Goal: Task Accomplishment & Management: Use online tool/utility

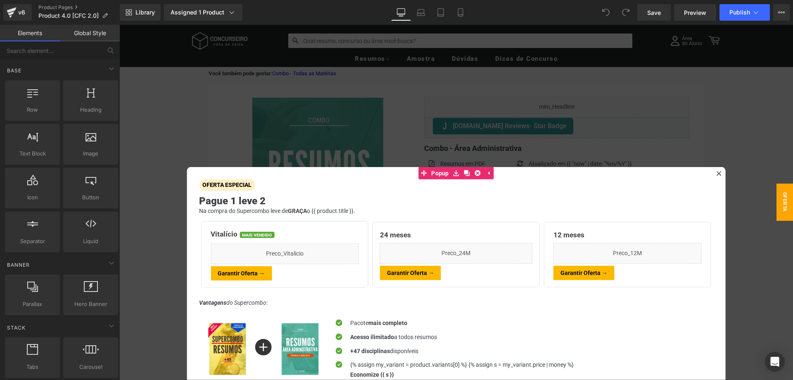
click at [303, 119] on div at bounding box center [456, 202] width 674 height 355
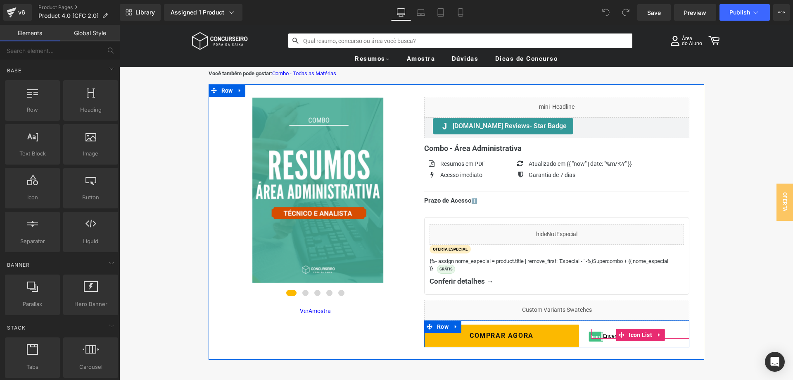
click at [596, 333] on span "Icon" at bounding box center [595, 336] width 13 height 10
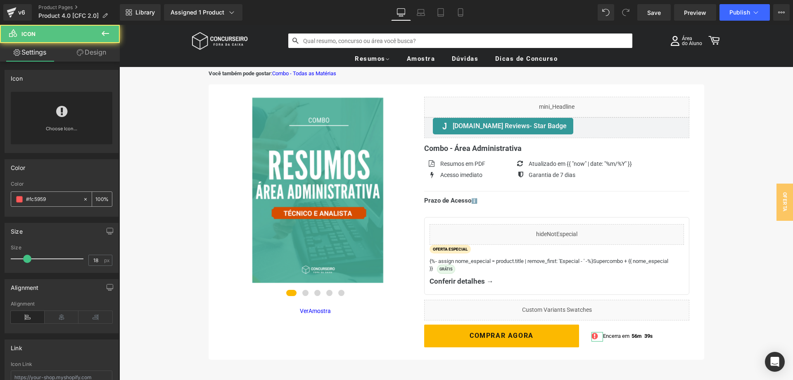
click at [52, 198] on input "#fc5959" at bounding box center [52, 199] width 53 height 9
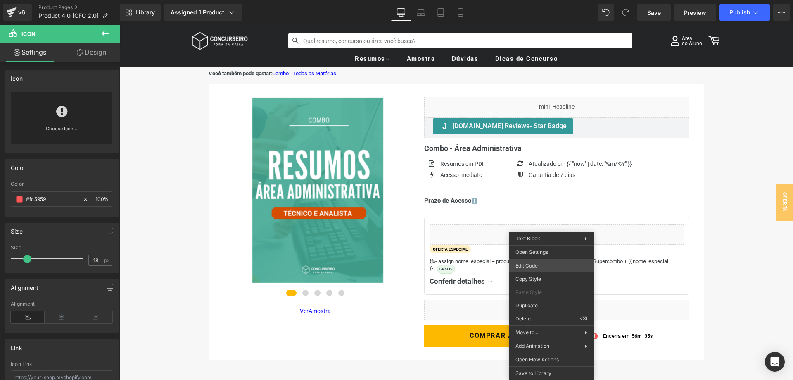
click at [535, 0] on div "Icon You are previewing how the will restyle your page. You can not edit Elemen…" at bounding box center [396, 0] width 793 height 0
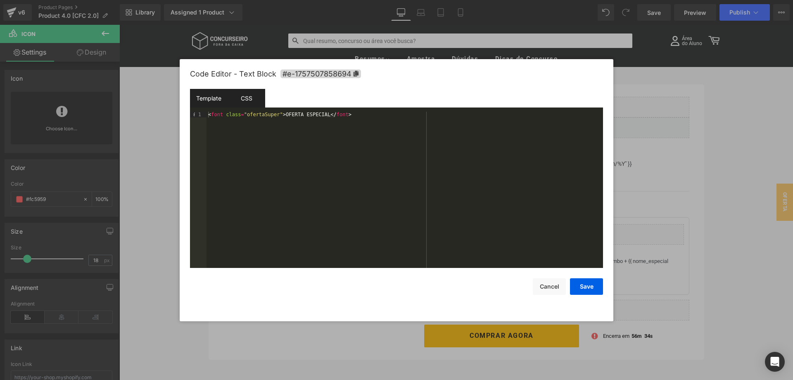
click at [245, 98] on div "CSS" at bounding box center [247, 98] width 38 height 19
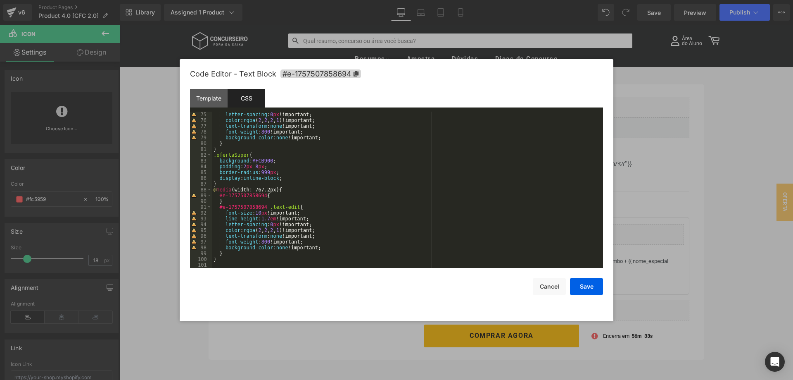
scroll to position [428, 0]
drag, startPoint x: 252, startPoint y: 160, endPoint x: 270, endPoint y: 160, distance: 18.6
click at [270, 160] on div "letter-spacing : 0 px !important; color : rgba ( 2 , 2 , 2 , 1 )!important; tex…" at bounding box center [407, 196] width 391 height 168
click at [584, 288] on button "Save" at bounding box center [586, 286] width 33 height 17
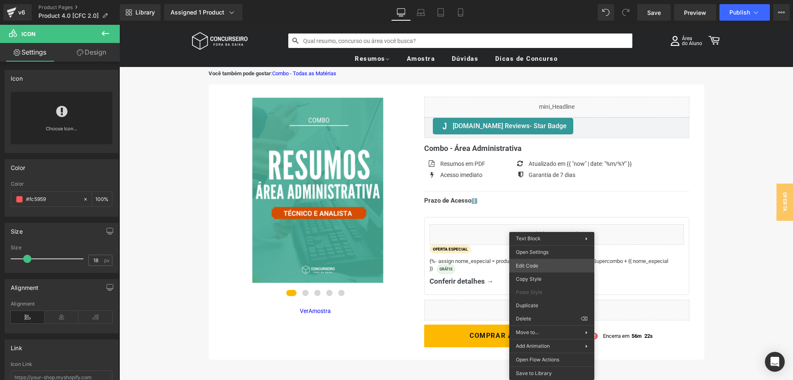
click at [541, 0] on div "Icon You are previewing how the will restyle your page. You can not edit Elemen…" at bounding box center [396, 0] width 793 height 0
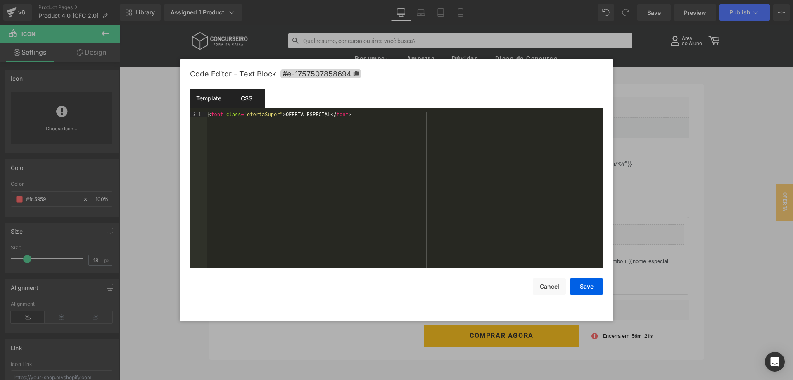
click at [253, 105] on div "CSS" at bounding box center [247, 98] width 38 height 19
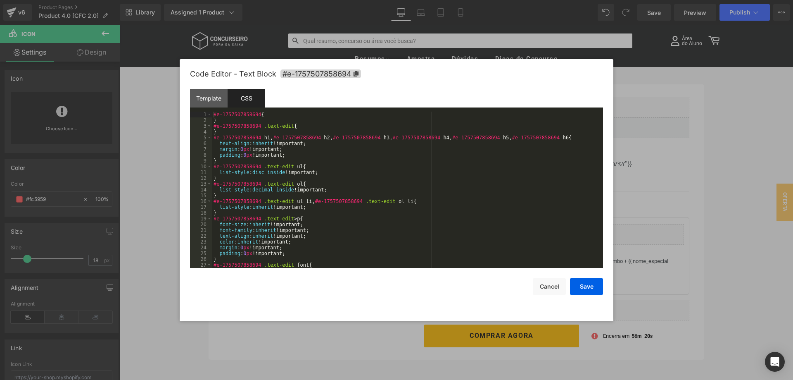
click at [314, 208] on div "#e-1757507858694 { } #e-1757507858694 .text-edit { } #e-1757507858694 h1 , #e-1…" at bounding box center [407, 196] width 391 height 168
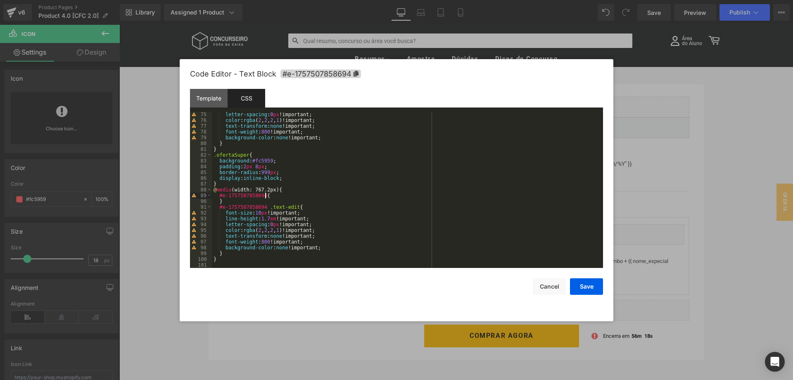
click at [306, 194] on div "letter-spacing : 0 px !important; color : rgba ( 2 , 2 , 2 , 1 )!important; tex…" at bounding box center [407, 196] width 391 height 168
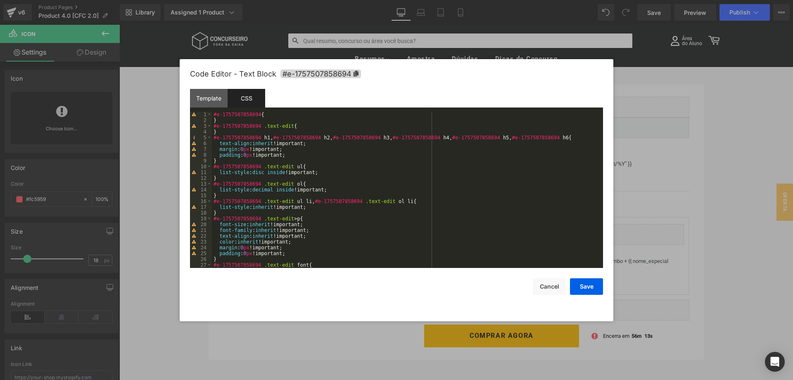
scroll to position [0, 0]
click at [219, 98] on div "Template" at bounding box center [209, 98] width 38 height 19
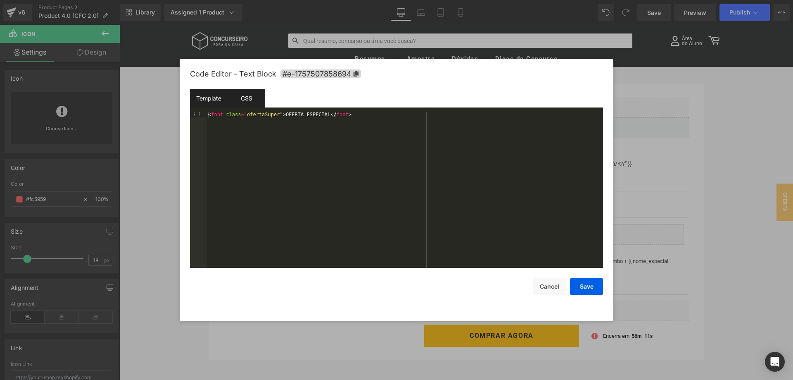
click at [247, 98] on div "CSS" at bounding box center [247, 98] width 38 height 19
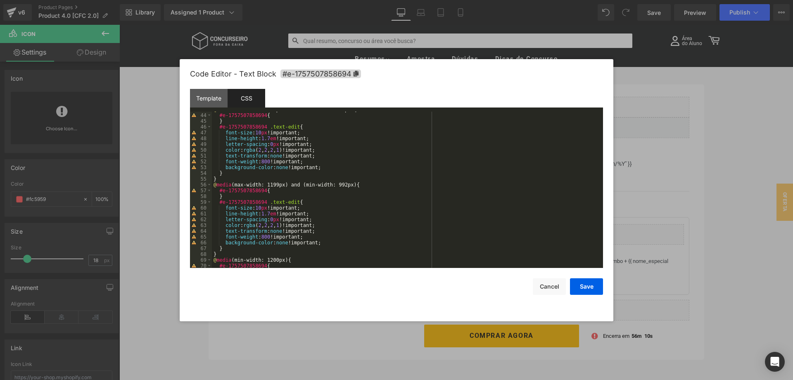
scroll to position [428, 0]
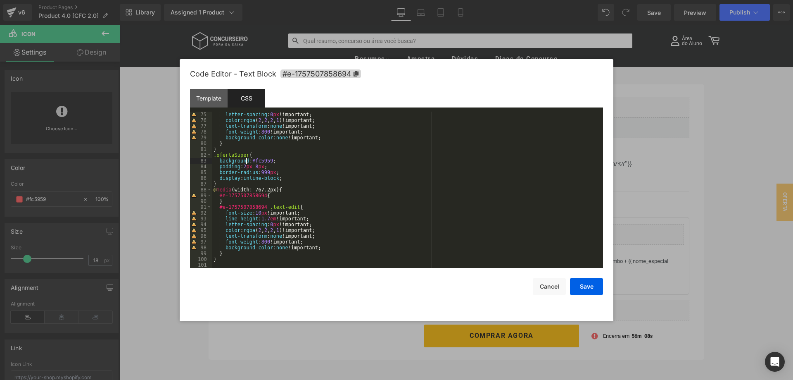
click at [246, 160] on div "letter-spacing : 0 px !important; color : rgba ( 2 , 2 , 2 , 1 )!important; tex…" at bounding box center [407, 196] width 391 height 168
drag, startPoint x: 270, startPoint y: 160, endPoint x: 286, endPoint y: 160, distance: 16.5
click at [286, 160] on div "letter-spacing : 0 px !important; color : rgba ( 2 , 2 , 2 , 1 )!important; tex…" at bounding box center [407, 196] width 391 height 168
click at [587, 286] on button "Save" at bounding box center [586, 286] width 33 height 17
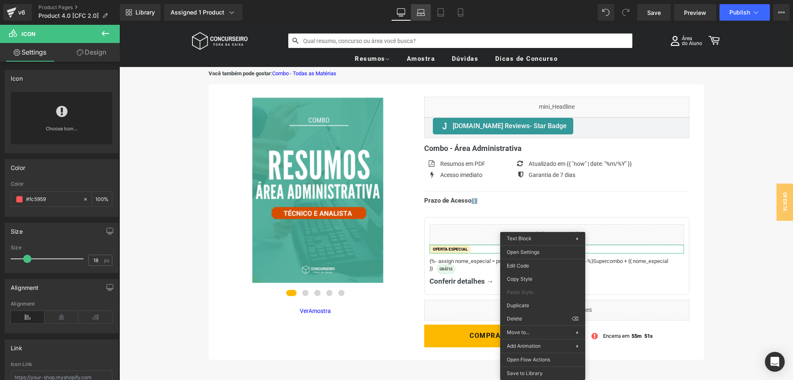
click at [418, 13] on icon at bounding box center [421, 12] width 8 height 8
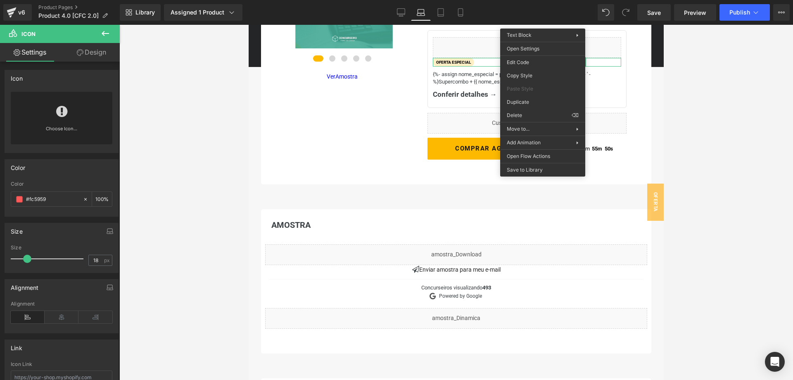
click at [403, 21] on div "Library Assigned 1 Product Product Preview Combo - Área Administrativa Manage a…" at bounding box center [457, 12] width 674 height 25
click at [408, 15] on link "Desktop" at bounding box center [401, 12] width 20 height 17
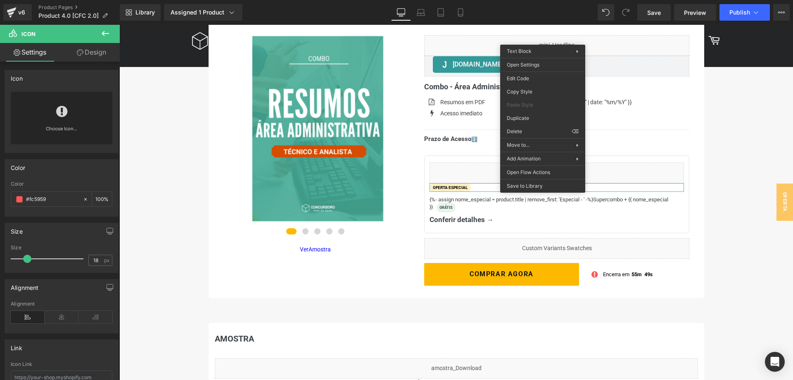
scroll to position [0, 0]
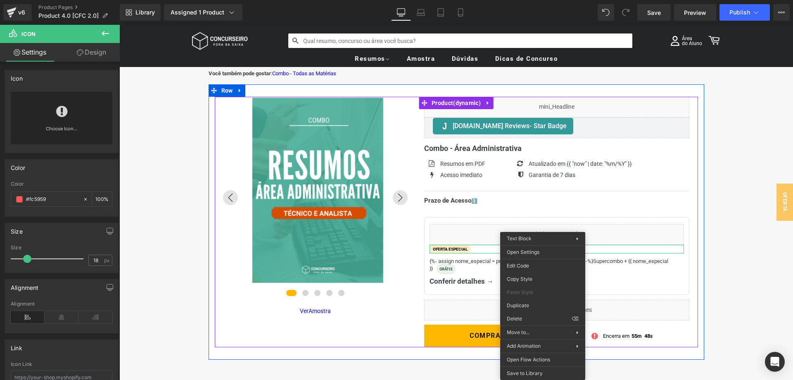
click at [354, 154] on img at bounding box center [316, 190] width 185 height 185
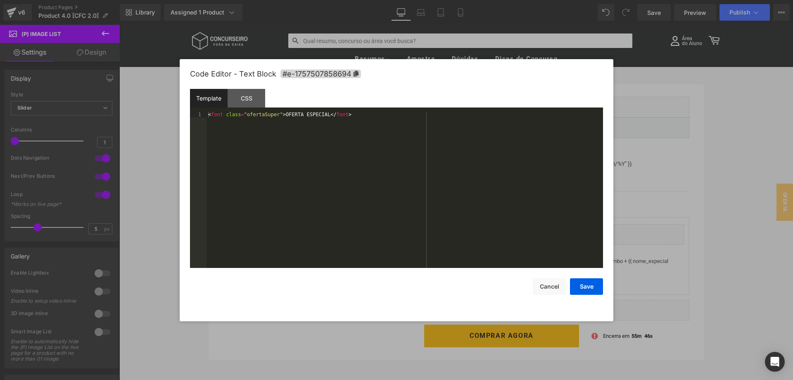
click at [530, 0] on div "Icon You are previewing how the will restyle your page. You can not edit Elemen…" at bounding box center [396, 0] width 793 height 0
click at [242, 100] on div "CSS" at bounding box center [247, 98] width 38 height 19
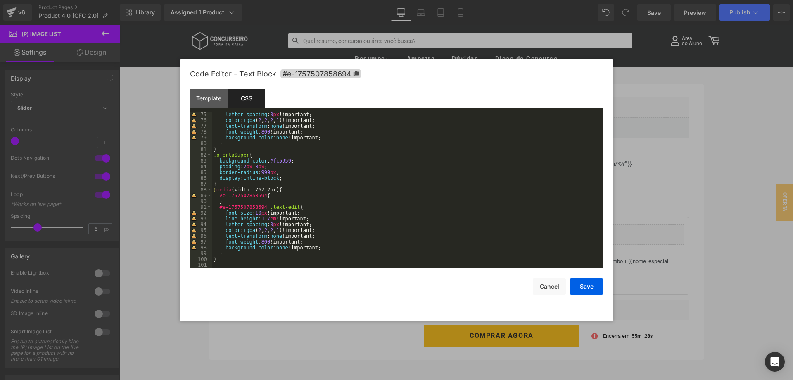
scroll to position [428, 0]
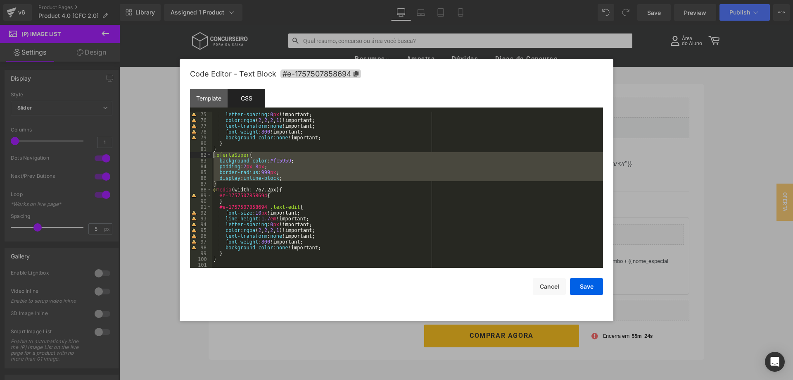
drag, startPoint x: 215, startPoint y: 179, endPoint x: 211, endPoint y: 156, distance: 23.1
click at [212, 156] on div "letter-spacing : 0 px !important; color : rgba ( 2 , 2 , 2 , 1 )!important; tex…" at bounding box center [407, 190] width 391 height 156
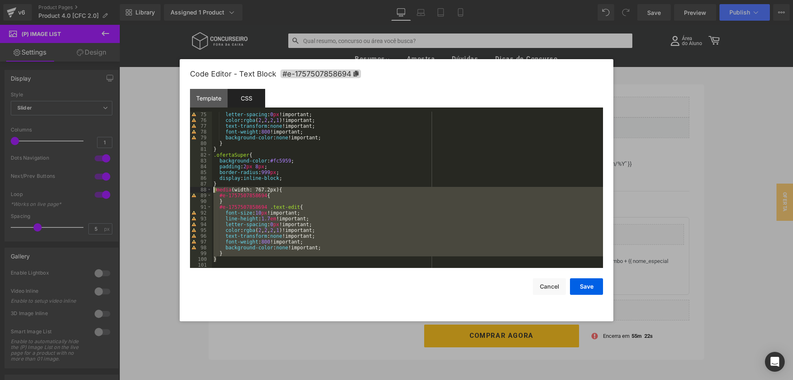
drag, startPoint x: 219, startPoint y: 261, endPoint x: 208, endPoint y: 187, distance: 74.8
click at [212, 187] on div "letter-spacing : 0 px !important; color : rgba ( 2 , 2 , 2 , 1 )!important; tex…" at bounding box center [407, 190] width 391 height 156
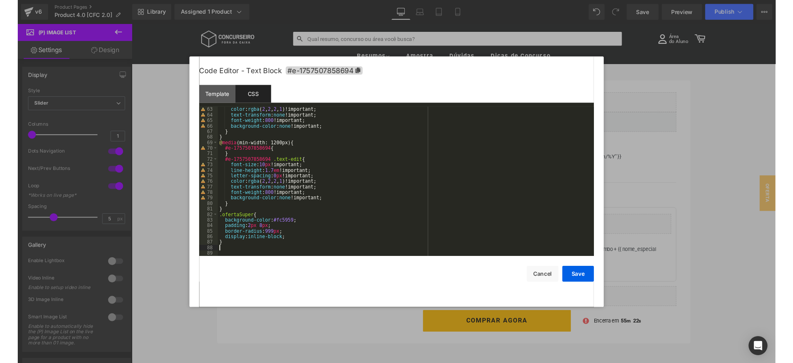
scroll to position [353, 0]
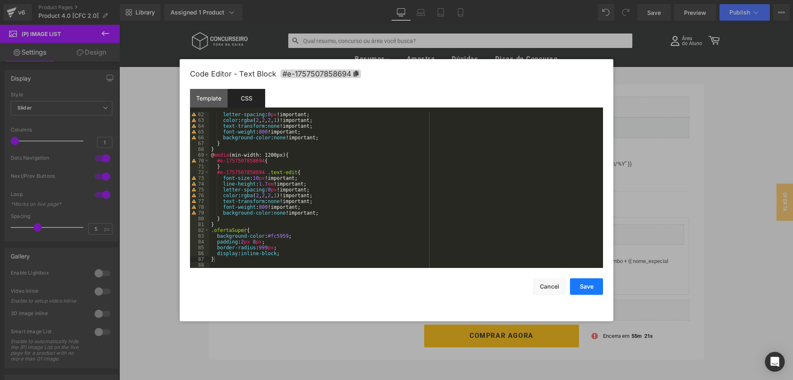
click at [585, 283] on button "Save" at bounding box center [586, 286] width 33 height 17
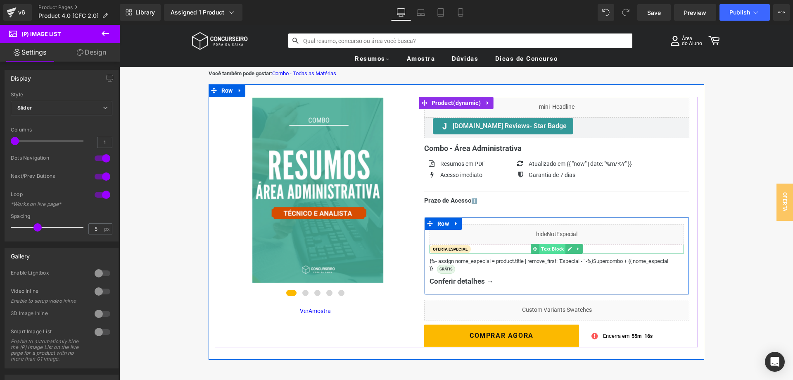
click at [558, 252] on span "Text Block" at bounding box center [553, 249] width 26 height 10
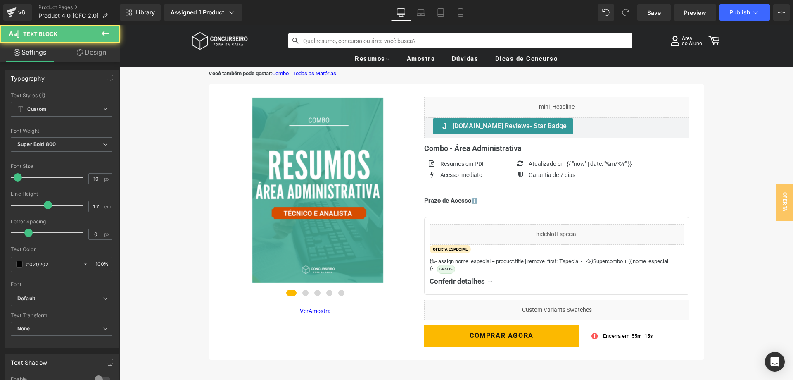
click at [95, 54] on link "Design" at bounding box center [92, 52] width 60 height 19
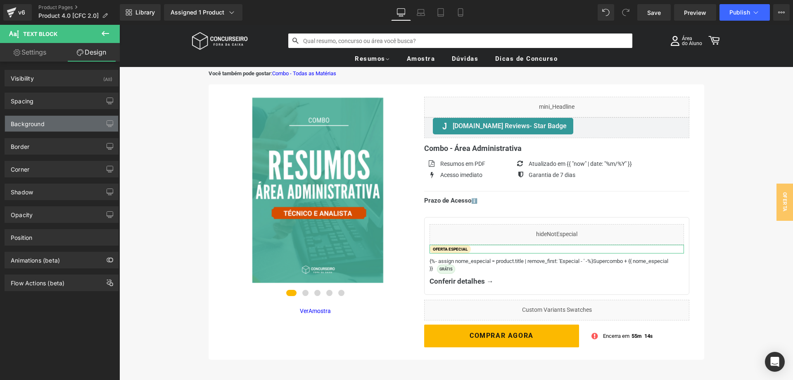
click at [51, 126] on div "Background" at bounding box center [61, 124] width 113 height 16
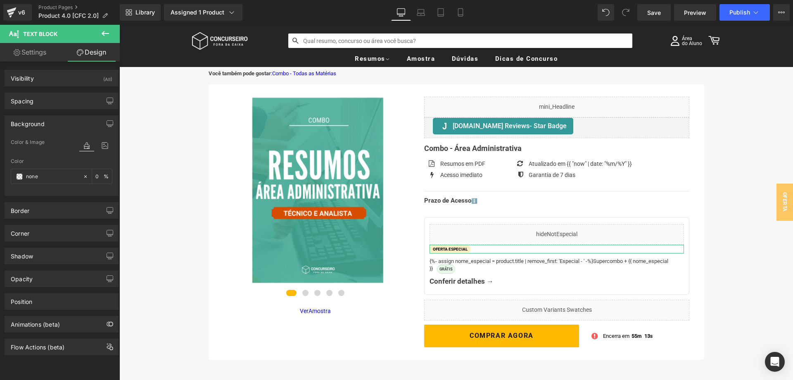
click at [49, 125] on div "Background" at bounding box center [61, 124] width 113 height 16
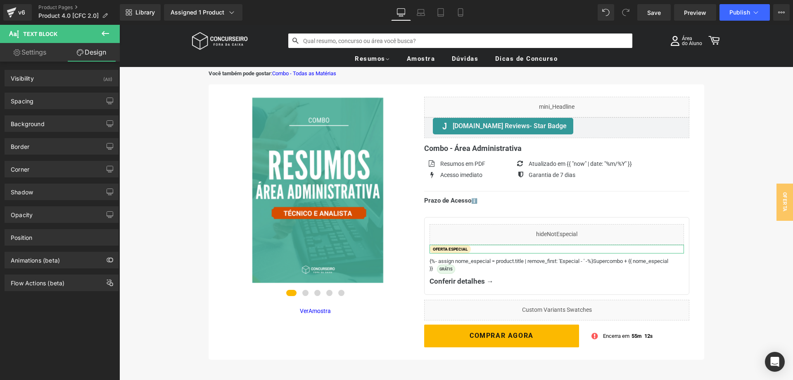
click at [44, 56] on link "Settings" at bounding box center [30, 52] width 60 height 19
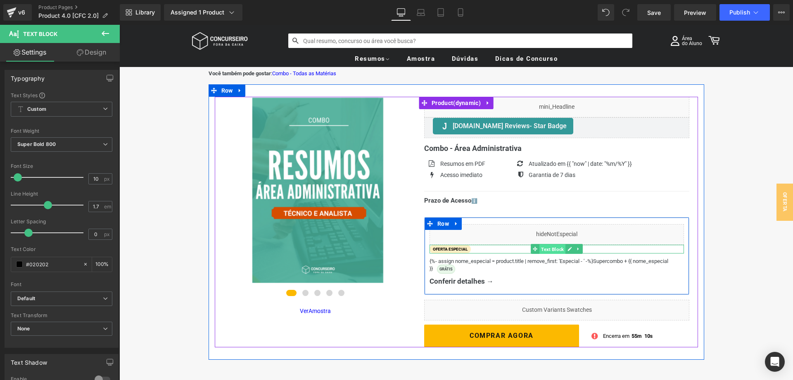
drag, startPoint x: 545, startPoint y: 250, endPoint x: 643, endPoint y: 290, distance: 106.1
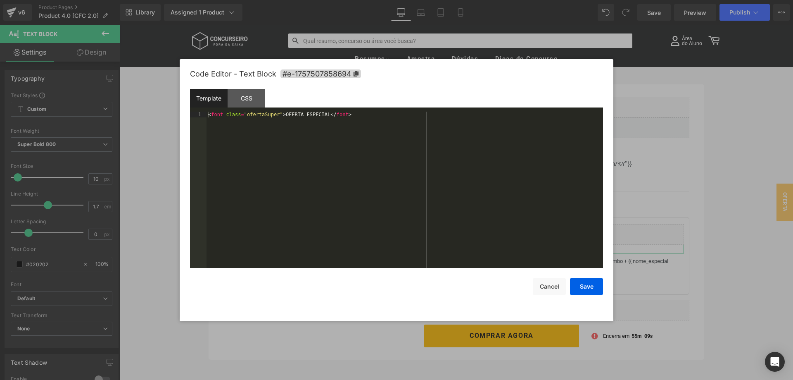
click at [520, 0] on div "Text Block You are previewing how the will restyle your page. You can not edit …" at bounding box center [396, 0] width 793 height 0
click at [250, 98] on div "CSS" at bounding box center [247, 98] width 38 height 19
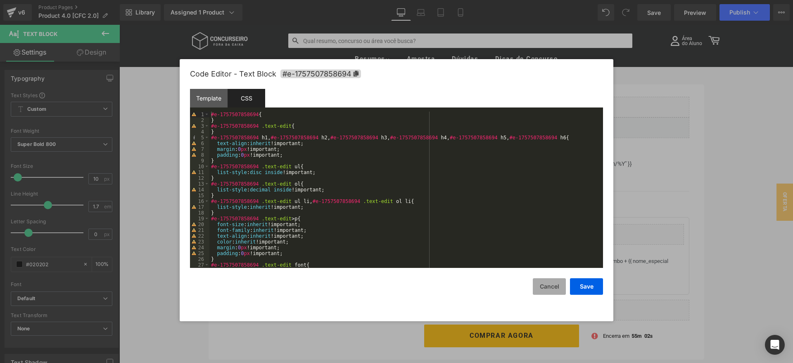
click at [549, 289] on button "Cancel" at bounding box center [549, 286] width 33 height 17
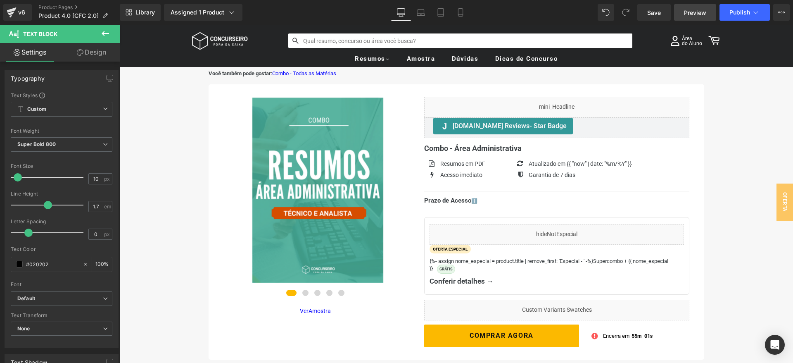
click at [693, 10] on span "Preview" at bounding box center [695, 12] width 22 height 9
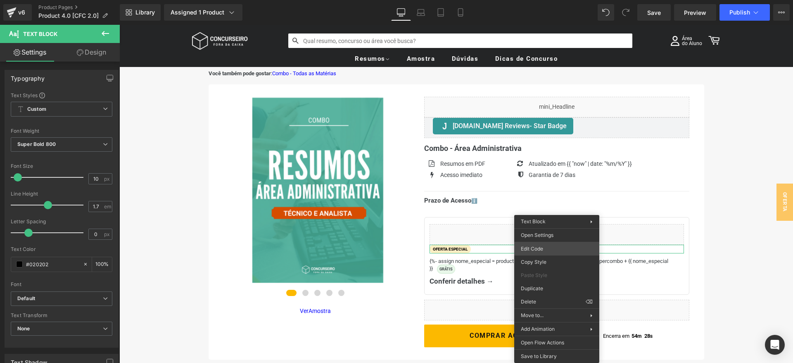
click at [535, 0] on div "Text Block You are previewing how the will restyle your page. You can not edit …" at bounding box center [396, 0] width 793 height 0
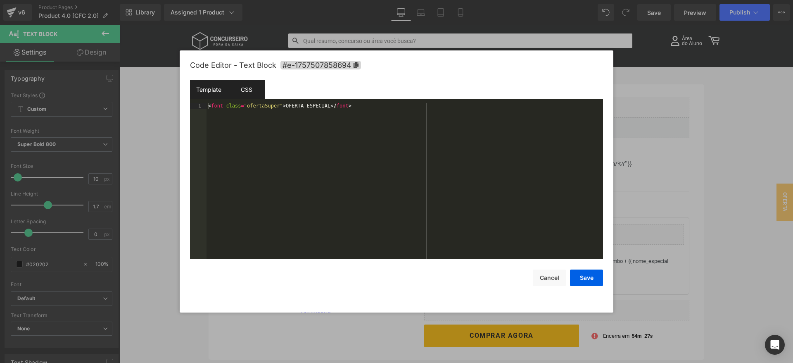
click at [240, 89] on div "CSS" at bounding box center [247, 89] width 38 height 19
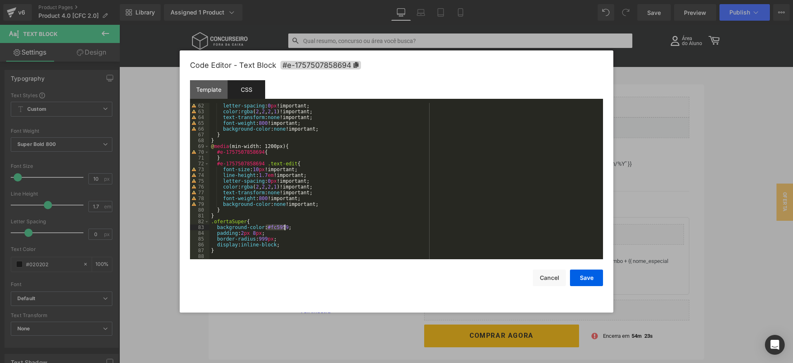
drag, startPoint x: 265, startPoint y: 226, endPoint x: 286, endPoint y: 226, distance: 20.7
click at [286, 226] on div "letter-spacing : 0 px !important; color : rgba ( 2 , 2 , 2 , 1 )!important; tex…" at bounding box center [407, 187] width 394 height 168
paste textarea
drag, startPoint x: 245, startPoint y: 227, endPoint x: 260, endPoint y: 227, distance: 14.9
click at [260, 227] on div "letter-spacing : 0 px !important; color : rgba ( 2 , 2 , 2 , 1 )!important; tex…" at bounding box center [407, 187] width 394 height 168
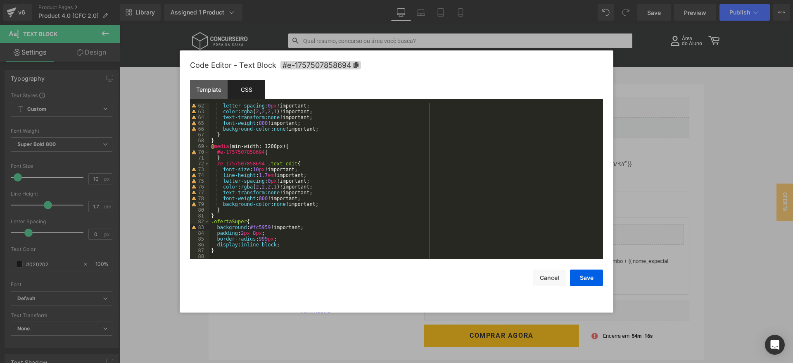
click at [445, 233] on div "letter-spacing : 0 px !important; color : rgba ( 2 , 2 , 2 , 1 )!important; tex…" at bounding box center [407, 187] width 394 height 168
click at [584, 276] on button "Save" at bounding box center [586, 277] width 33 height 17
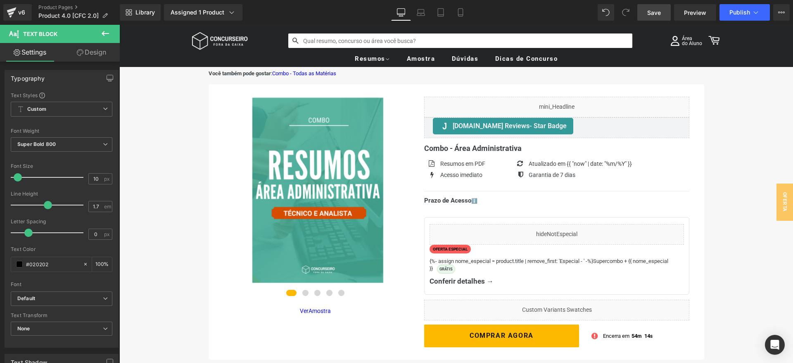
click at [661, 15] on span "Save" at bounding box center [655, 12] width 14 height 9
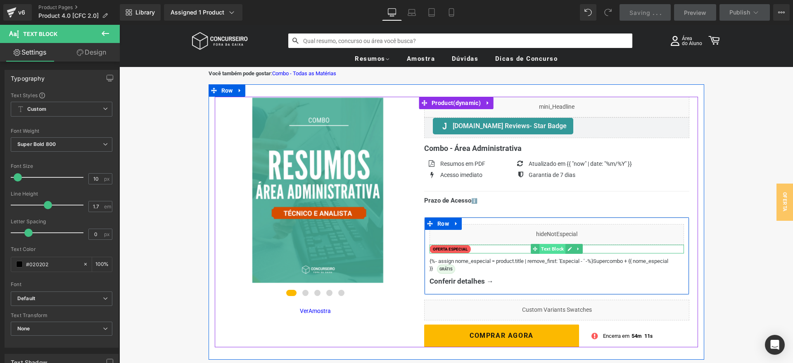
click at [550, 250] on span "Text Block" at bounding box center [553, 249] width 26 height 10
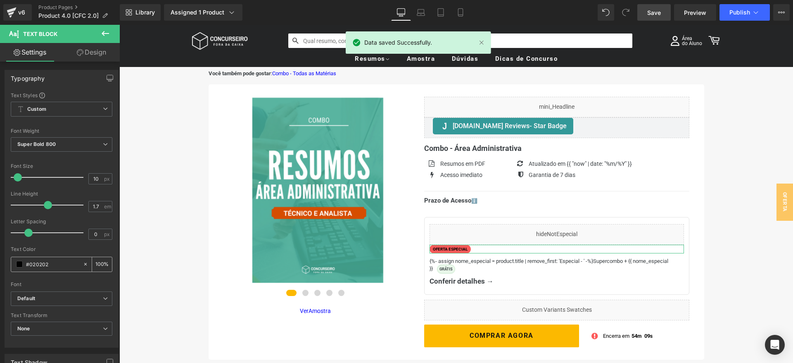
click at [17, 263] on span at bounding box center [19, 264] width 7 height 7
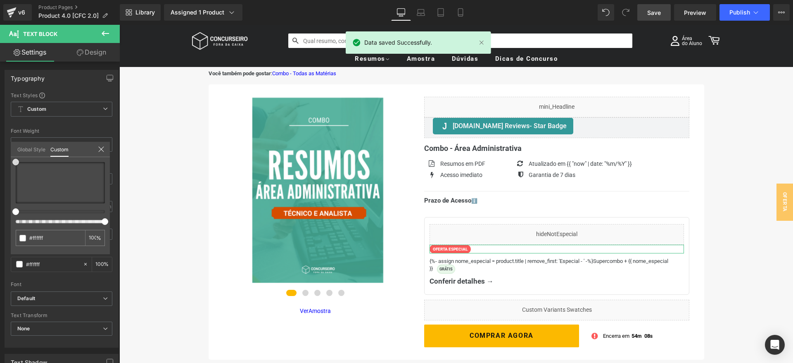
drag, startPoint x: 22, startPoint y: 187, endPoint x: 11, endPoint y: 141, distance: 47.2
click at [11, 141] on div "Typography Text Styles Custom Custom Setup Global Style Custom Setup Global Sty…" at bounding box center [62, 206] width 124 height 284
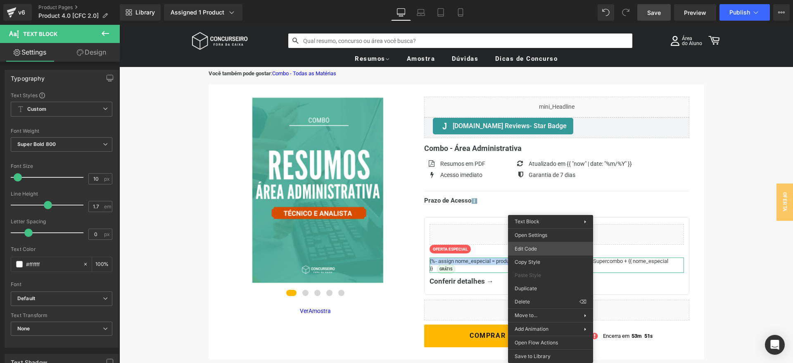
click at [542, 0] on div "Text Block You are previewing how the will restyle your page. You can not edit …" at bounding box center [396, 0] width 793 height 0
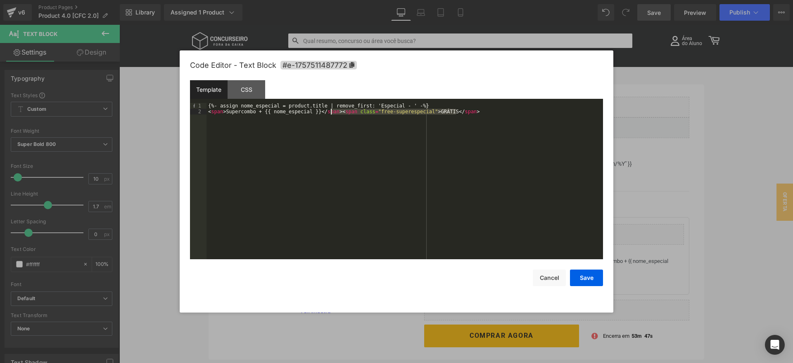
drag, startPoint x: 462, startPoint y: 112, endPoint x: 331, endPoint y: 112, distance: 131.4
click at [331, 112] on div "{%- assign nome_especial = product.title | remove_first: 'Especial - ' -%} < sp…" at bounding box center [405, 187] width 397 height 168
click at [238, 86] on div "CSS" at bounding box center [247, 89] width 38 height 19
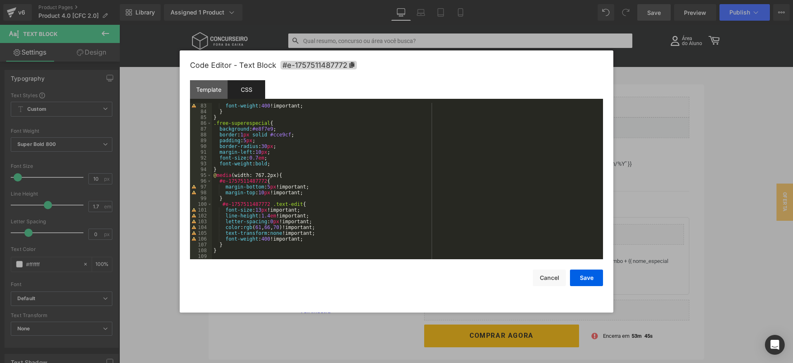
scroll to position [474, 0]
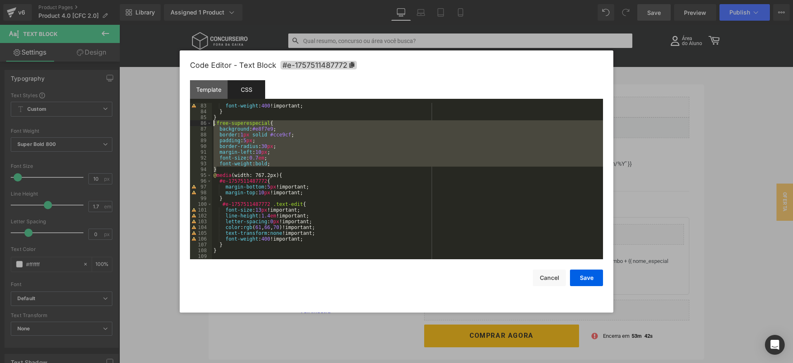
drag, startPoint x: 219, startPoint y: 170, endPoint x: 208, endPoint y: 124, distance: 47.5
click at [212, 124] on div "font-weight : 400 !important; } } .free-superespecial { background : #e8f7e9 ; …" at bounding box center [407, 181] width 391 height 156
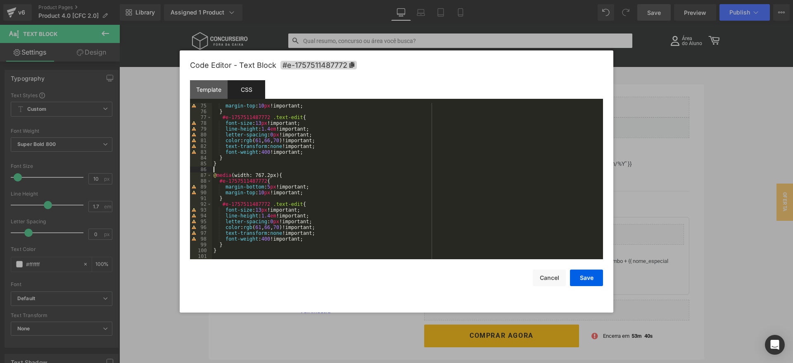
scroll to position [422, 0]
click at [581, 276] on button "Save" at bounding box center [586, 277] width 33 height 17
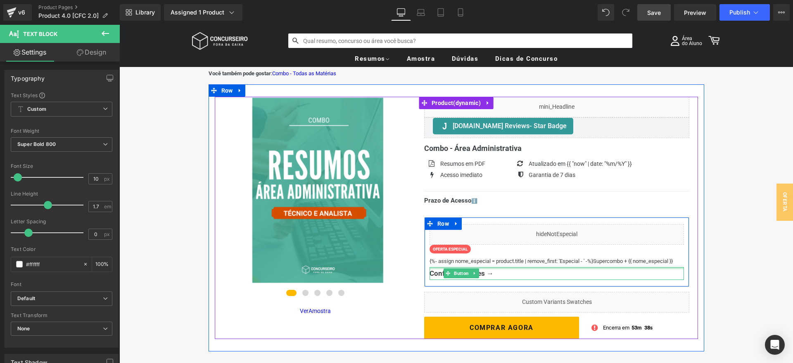
click at [624, 267] on div "Liquid OFERTA ESPECIAL Text Block {%- assign nome_especial = product.title | re…" at bounding box center [557, 252] width 255 height 56
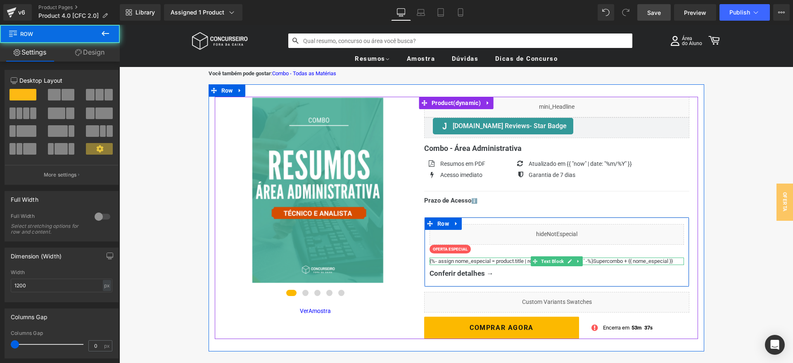
click at [624, 261] on span "Supercombo + {{ nome_especial }}" at bounding box center [633, 261] width 80 height 6
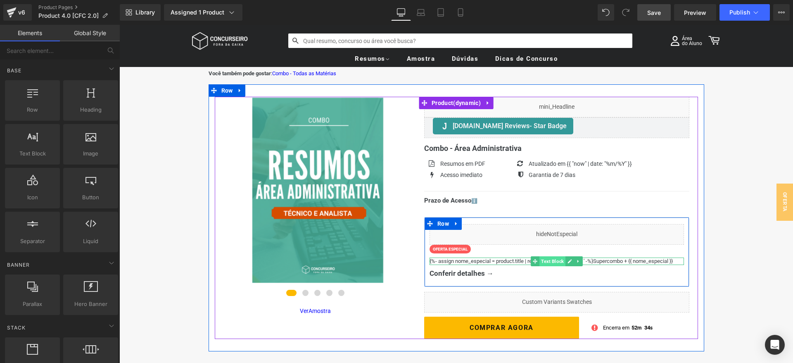
click at [551, 262] on span "Text Block" at bounding box center [553, 261] width 26 height 10
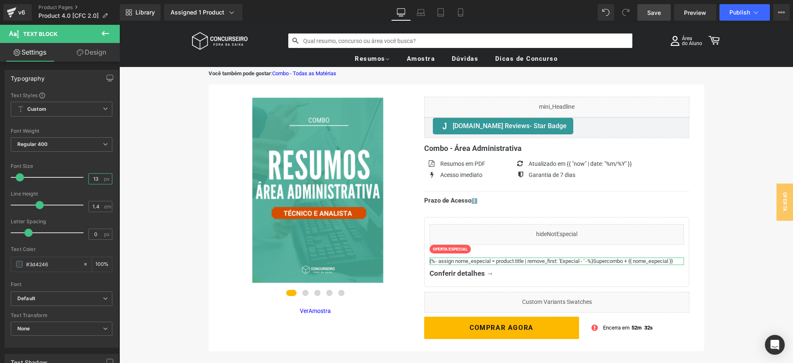
drag, startPoint x: 99, startPoint y: 179, endPoint x: 89, endPoint y: 177, distance: 10.1
click at [90, 178] on input "13" at bounding box center [96, 179] width 14 height 10
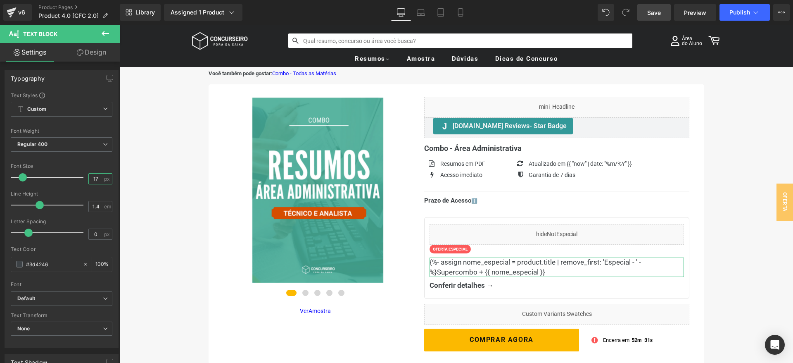
type input "17"
click at [93, 162] on div "Font Default Work Sans Roboto Inconsolata [GEOGRAPHIC_DATA] Default Default Wor…" at bounding box center [62, 192] width 102 height 200
click at [82, 139] on span "Regular 400" at bounding box center [62, 144] width 102 height 14
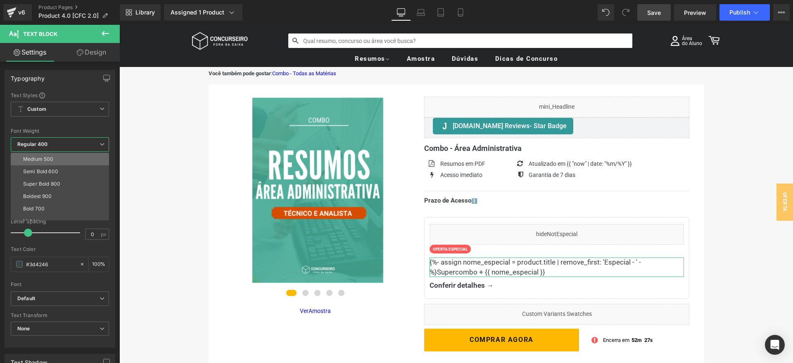
scroll to position [60, 0]
click at [57, 195] on li "Bold 700" at bounding box center [62, 198] width 102 height 12
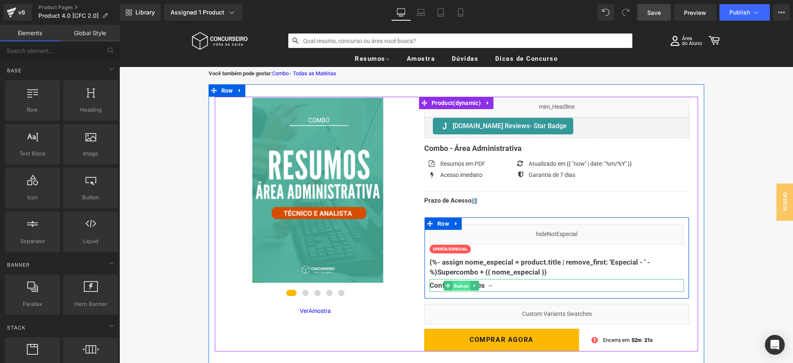
click at [463, 285] on span "Button" at bounding box center [462, 286] width 18 height 10
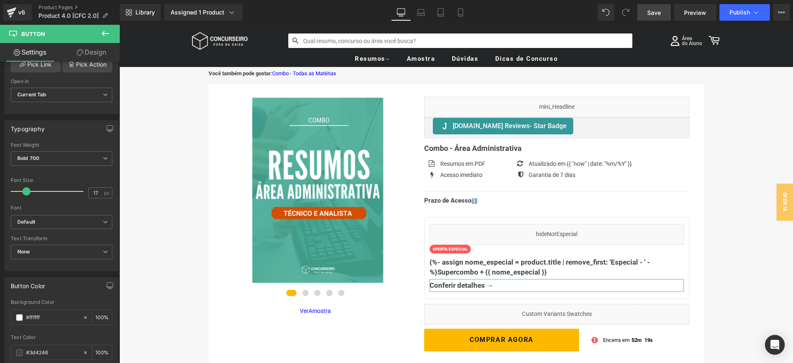
scroll to position [211, 0]
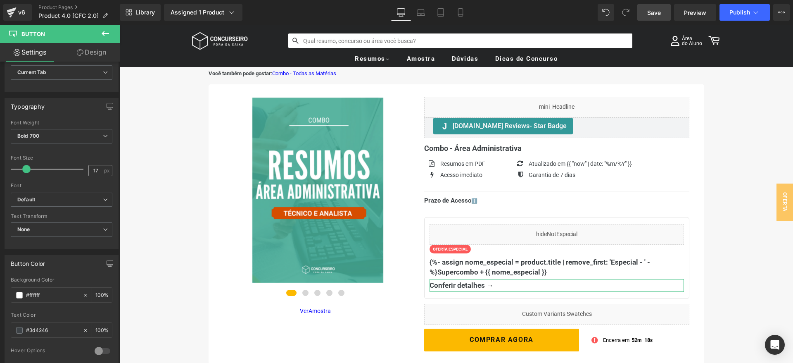
click at [99, 171] on input "17" at bounding box center [96, 170] width 14 height 10
type input "13"
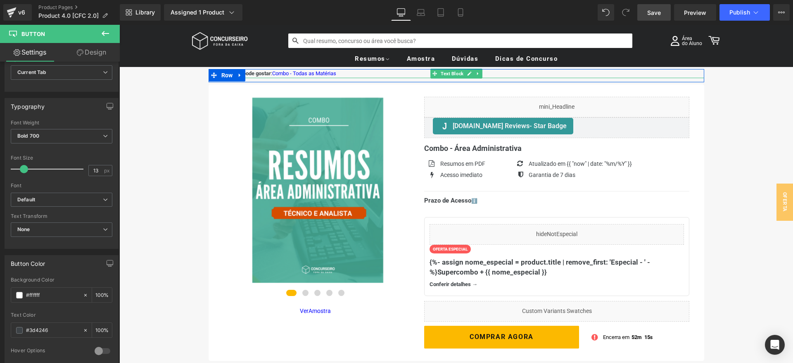
click at [348, 73] on p "Você também pode gostar : Combo - Todas as Matérias" at bounding box center [457, 73] width 496 height 9
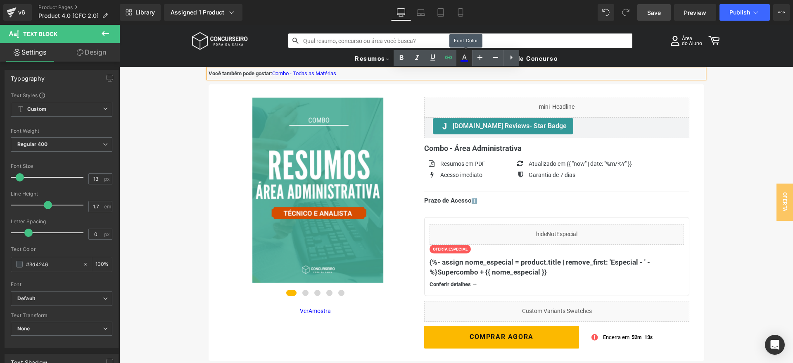
click at [464, 57] on icon at bounding box center [464, 57] width 5 height 5
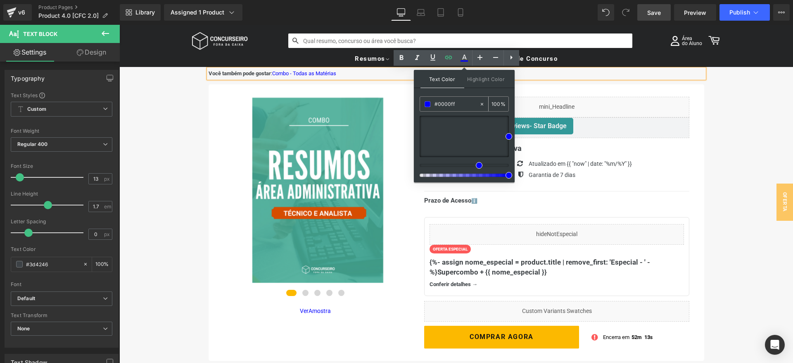
click at [456, 105] on input "#0000ff" at bounding box center [457, 104] width 45 height 9
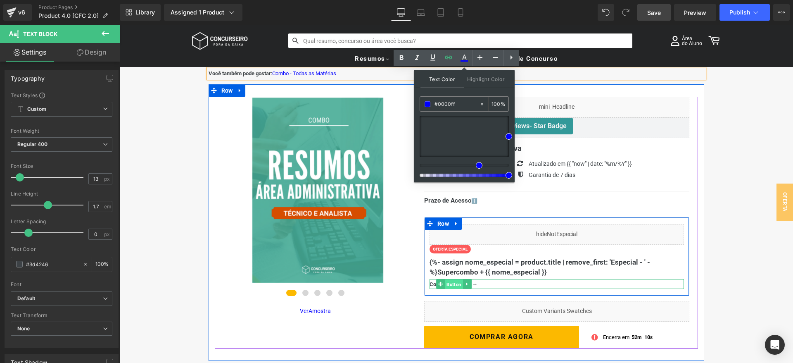
click at [457, 286] on span "Button" at bounding box center [454, 284] width 18 height 10
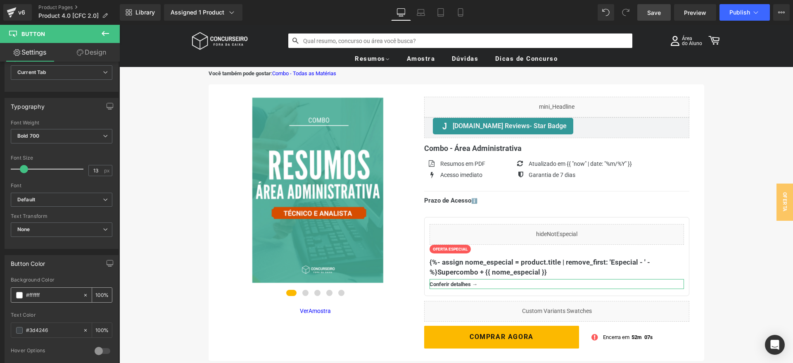
click at [44, 290] on div "#ffffff" at bounding box center [46, 295] width 71 height 14
click at [48, 329] on input "#3d4246" at bounding box center [52, 330] width 53 height 9
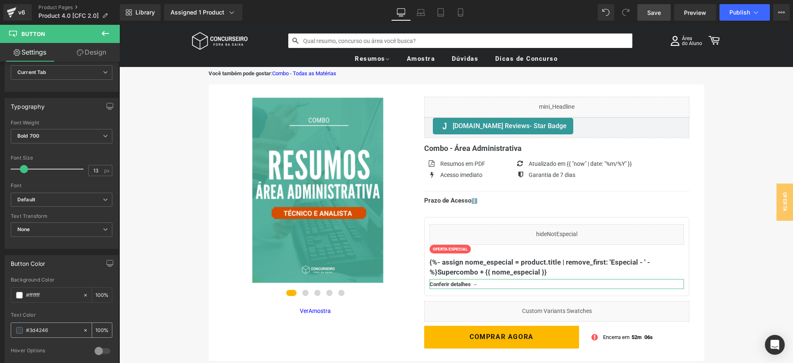
click at [48, 329] on input "#3d4246" at bounding box center [52, 330] width 53 height 9
paste input "0000ff"
type input "#0000ff"
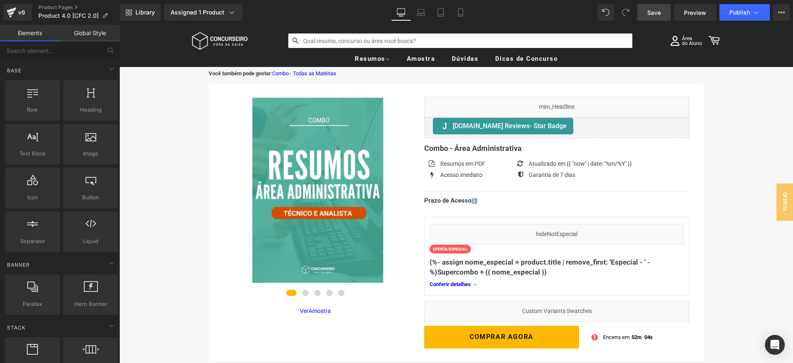
click at [646, 13] on link "Save" at bounding box center [654, 12] width 33 height 17
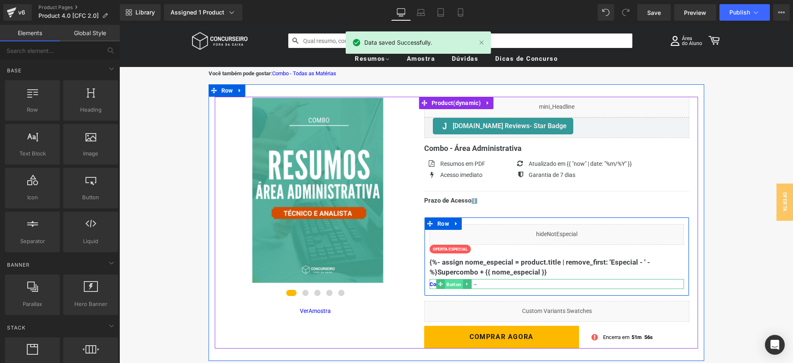
click at [456, 284] on span "Button" at bounding box center [454, 284] width 18 height 10
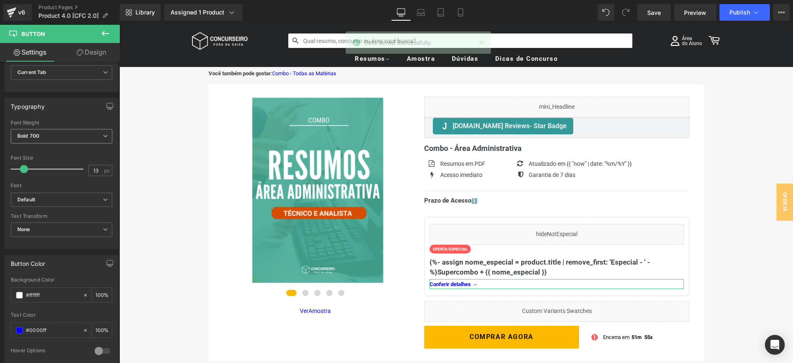
click at [84, 138] on span "Bold 700" at bounding box center [62, 136] width 102 height 14
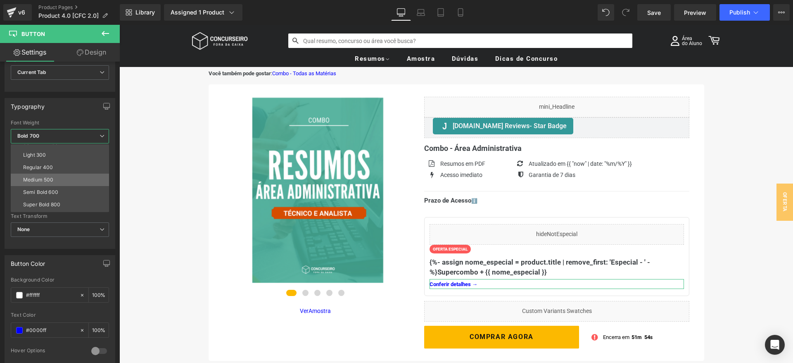
scroll to position [30, 0]
click at [60, 161] on li "Regular 400" at bounding box center [62, 158] width 102 height 12
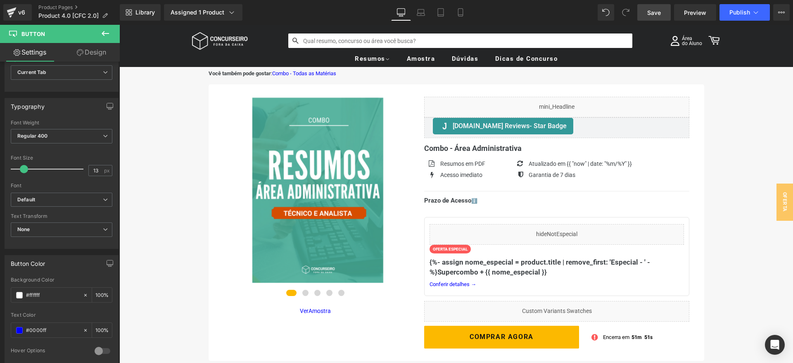
click at [657, 15] on span "Save" at bounding box center [655, 12] width 14 height 9
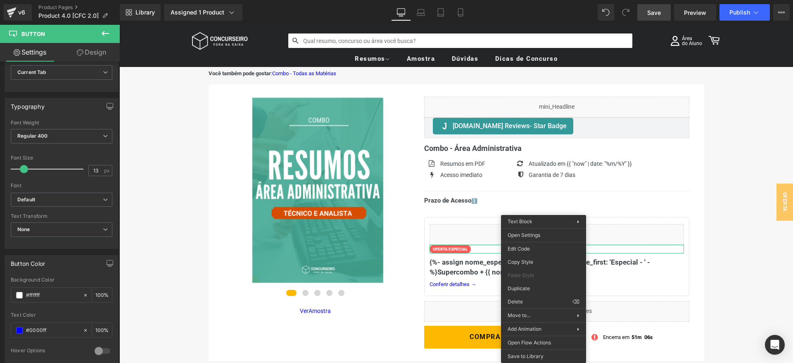
scroll to position [211, 0]
click at [529, 0] on div "Button You are previewing how the will restyle your page. You can not edit Elem…" at bounding box center [396, 0] width 793 height 0
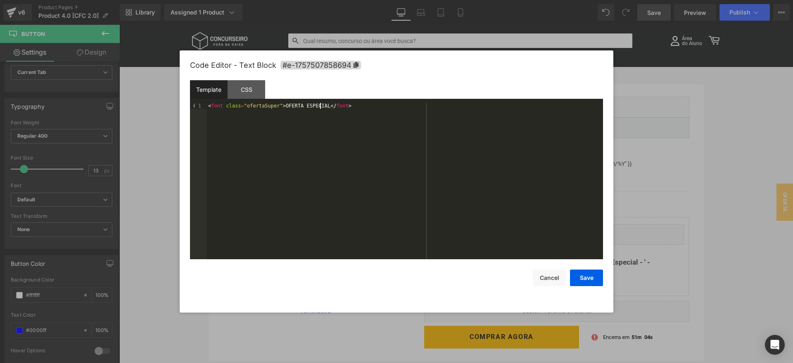
click at [319, 104] on div "< font class = "ofertaSuper" > OFERTA ESPECIAL </ font >" at bounding box center [405, 187] width 397 height 168
paste textarea
click at [325, 107] on div "< font class = "ofertaSuper" > OFERTA ESPECIAL · PAGUE 1 LEVE 2 </ font >" at bounding box center [405, 187] width 397 height 168
click at [587, 275] on button "Save" at bounding box center [586, 277] width 33 height 17
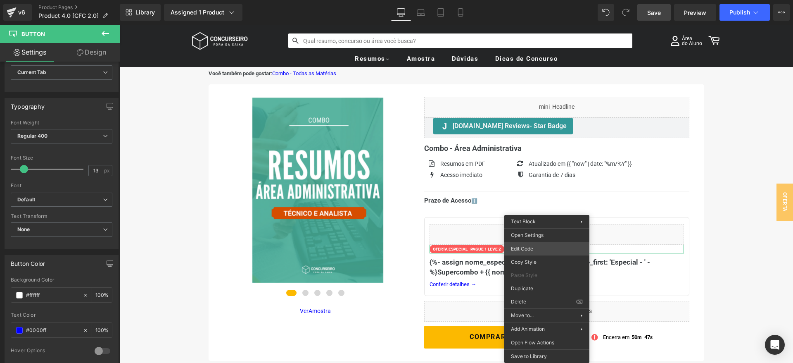
click at [534, 0] on div "Button You are previewing how the will restyle your page. You can not edit Elem…" at bounding box center [396, 0] width 793 height 0
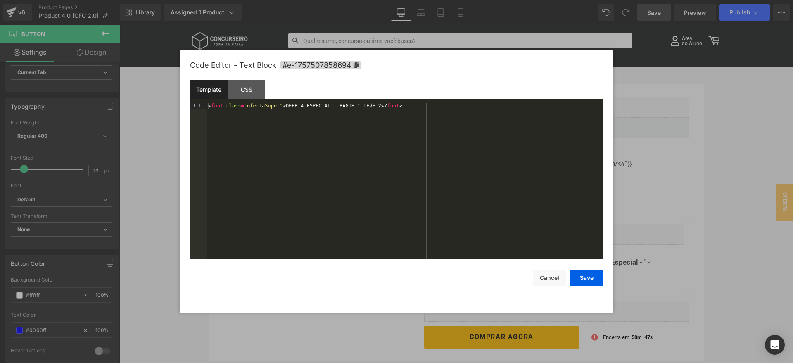
click at [324, 107] on div "< font class = "ofertaSuper" > OFERTA ESPECIAL · PAGUE 1 LEVE 2 </ font >" at bounding box center [405, 187] width 397 height 168
click at [592, 274] on button "Save" at bounding box center [586, 277] width 33 height 17
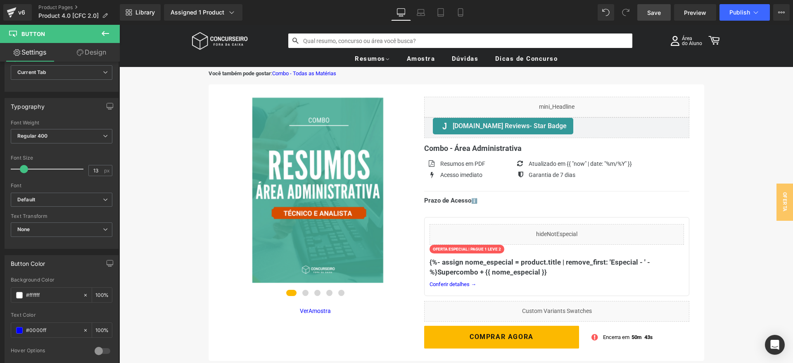
click at [659, 14] on span "Save" at bounding box center [655, 12] width 14 height 9
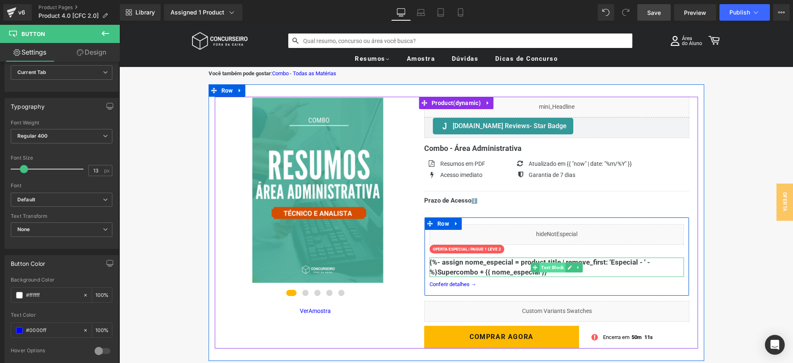
click at [558, 263] on span "Text Block" at bounding box center [553, 267] width 26 height 10
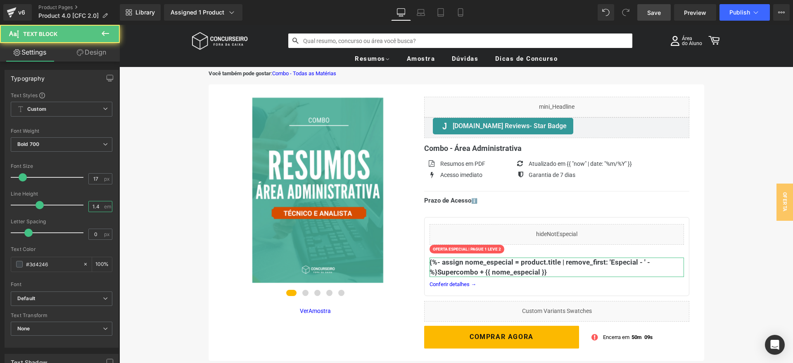
click at [100, 204] on input "1.4" at bounding box center [96, 206] width 14 height 10
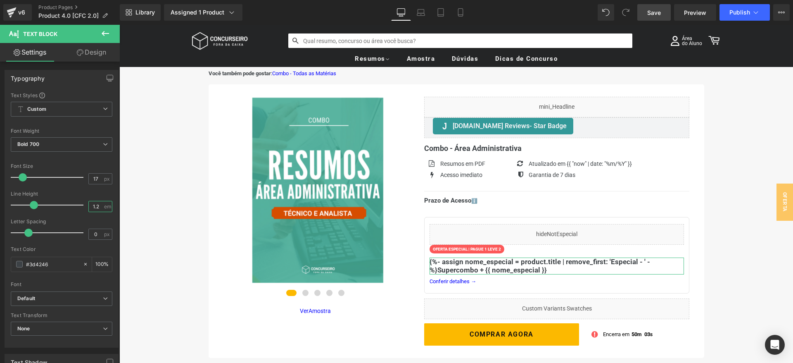
type input "1.2"
click at [76, 192] on div "Line Height" at bounding box center [62, 194] width 102 height 6
click at [100, 181] on input "17" at bounding box center [96, 179] width 14 height 10
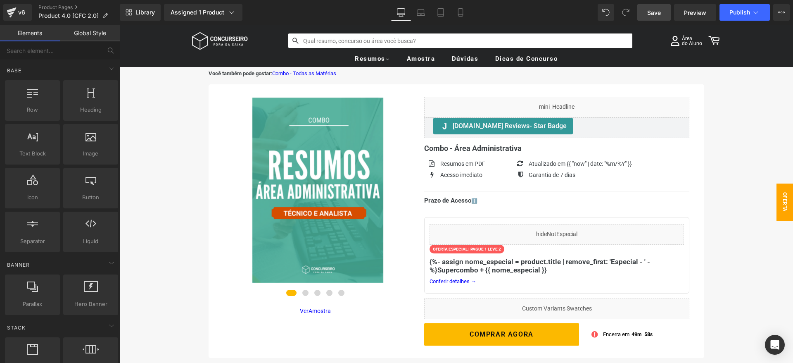
click at [785, 212] on span "Oferta Superespecial" at bounding box center [776, 201] width 33 height 37
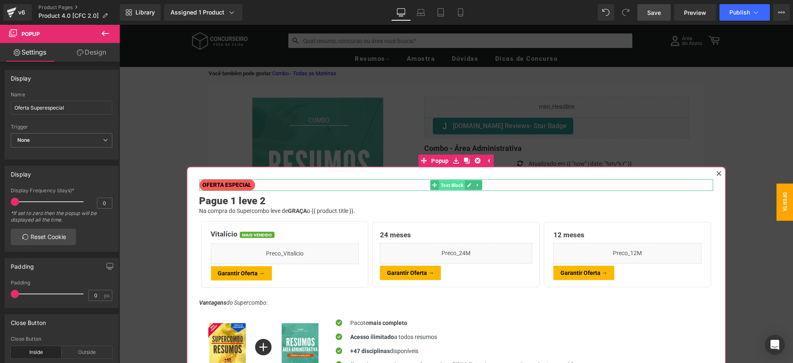
click at [447, 185] on span "Text Block" at bounding box center [452, 185] width 26 height 10
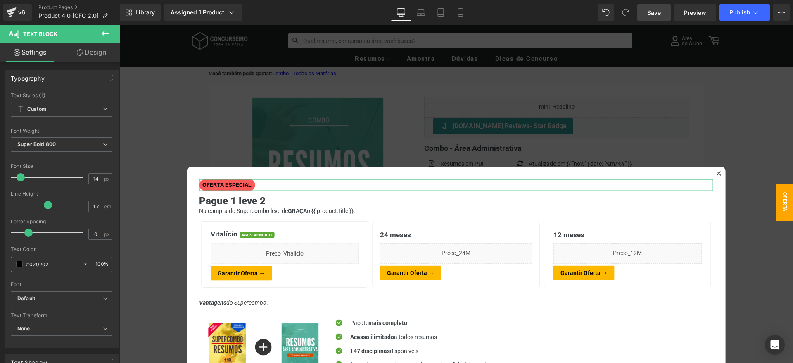
click at [20, 262] on span at bounding box center [19, 264] width 7 height 7
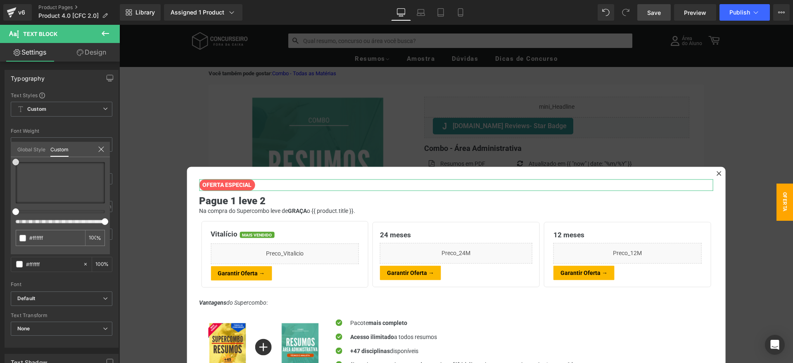
drag, startPoint x: 56, startPoint y: 188, endPoint x: 11, endPoint y: 152, distance: 57.3
click at [11, 152] on div "Global Style Custom Setup Global Style #020202 100 %" at bounding box center [60, 154] width 99 height 25
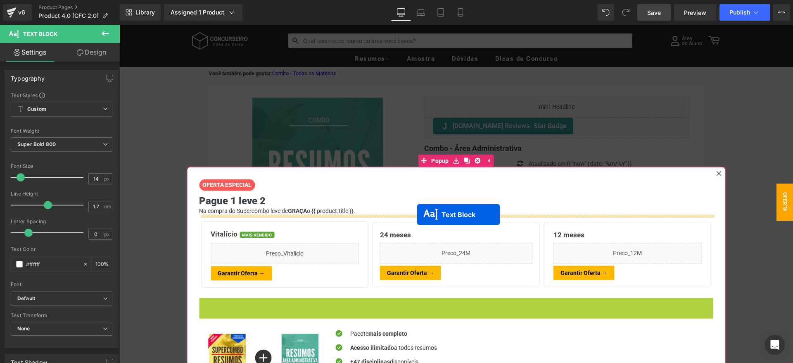
drag, startPoint x: 434, startPoint y: 303, endPoint x: 417, endPoint y: 214, distance: 89.6
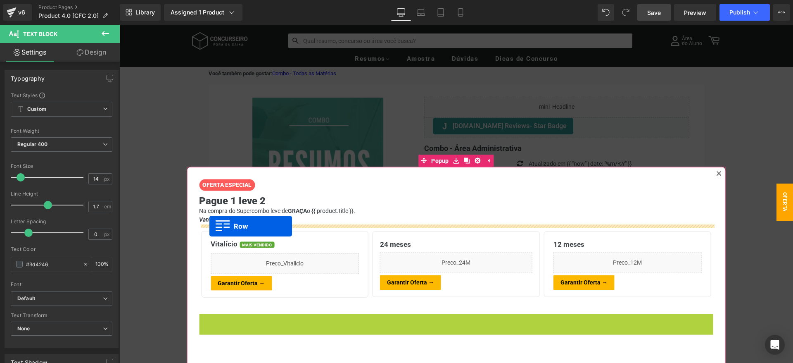
drag, startPoint x: 205, startPoint y: 321, endPoint x: 210, endPoint y: 226, distance: 95.2
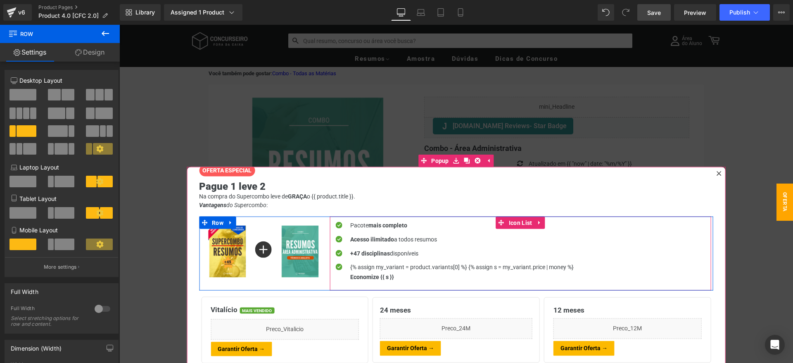
scroll to position [21, 0]
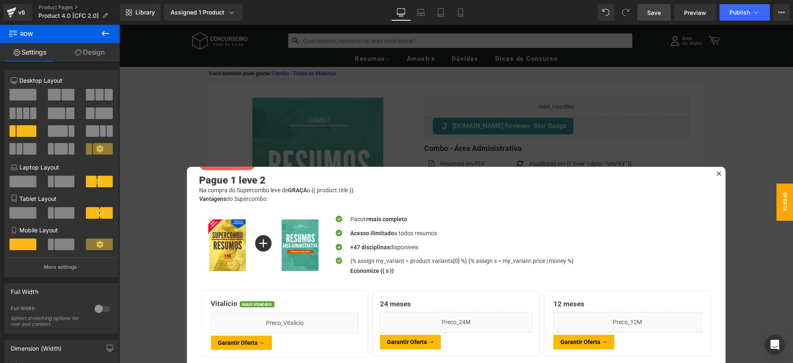
drag, startPoint x: 653, startPoint y: 14, endPoint x: 507, endPoint y: 19, distance: 146.4
click at [653, 14] on span "Save" at bounding box center [655, 12] width 14 height 9
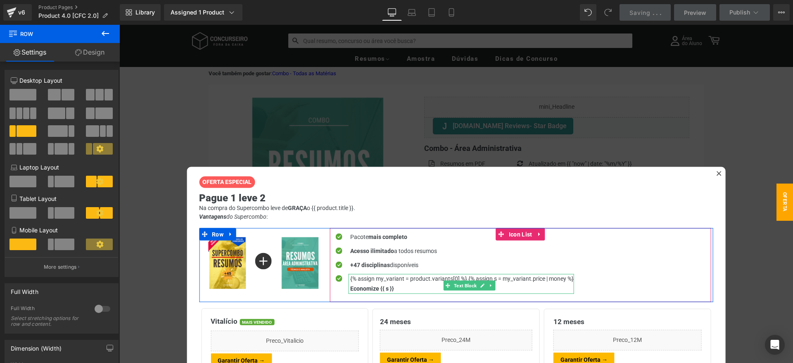
scroll to position [0, 0]
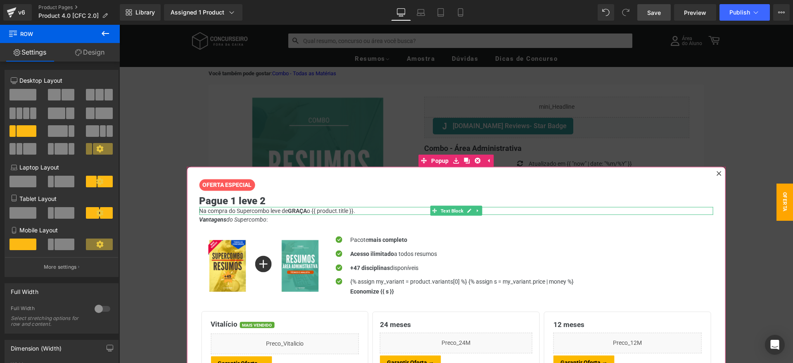
click at [363, 211] on p "Na compra do Supercombo leve [PERSON_NAME] o {{ product.title }}." at bounding box center [456, 211] width 515 height 8
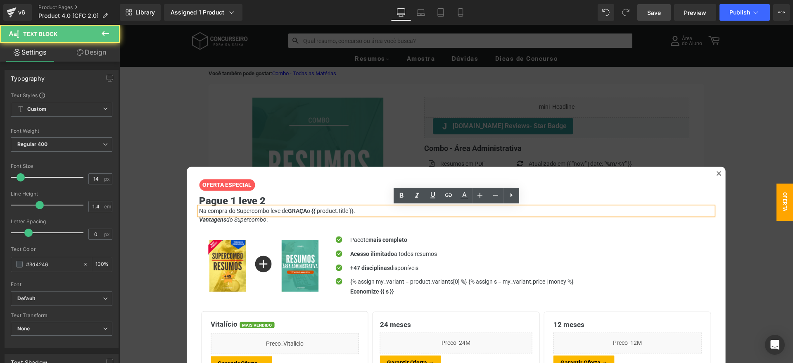
click at [363, 211] on p "Na compra do Supercombo leve [PERSON_NAME] o {{ product.title }}." at bounding box center [456, 211] width 515 height 8
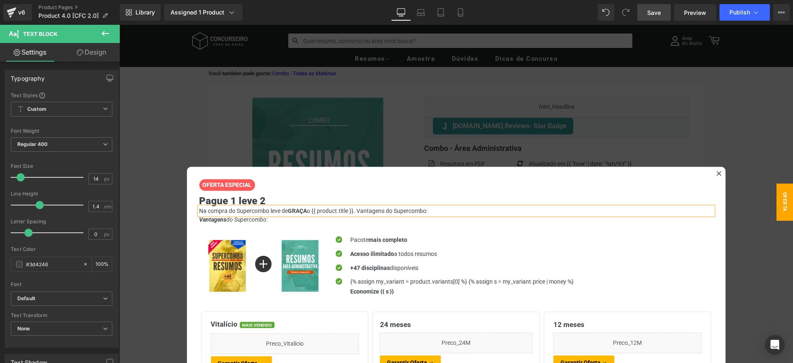
click at [382, 211] on p "Na compra do Supercombo leve [PERSON_NAME] o {{ product.title }}. Vantagens do …" at bounding box center [456, 211] width 515 height 8
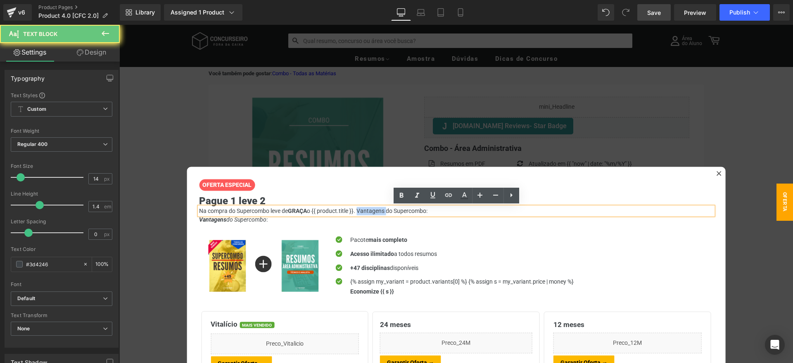
click at [382, 211] on p "Na compra do Supercombo leve [PERSON_NAME] o {{ product.title }}. Vantagens do …" at bounding box center [456, 211] width 515 height 8
drag, startPoint x: 403, startPoint y: 194, endPoint x: 267, endPoint y: 177, distance: 137.0
click at [403, 194] on icon at bounding box center [402, 195] width 4 height 5
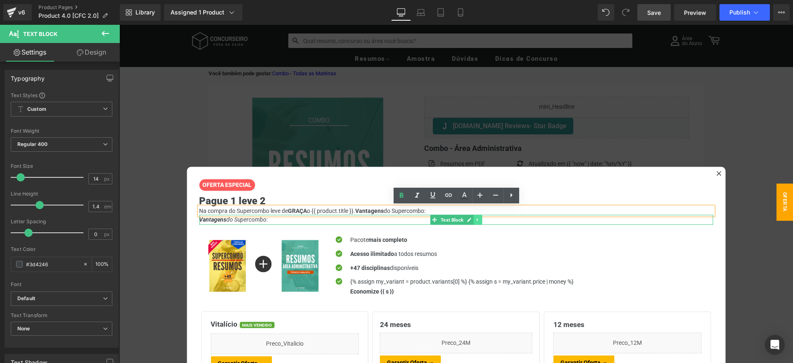
click at [480, 219] on icon at bounding box center [478, 219] width 5 height 5
click at [483, 221] on icon at bounding box center [482, 219] width 5 height 5
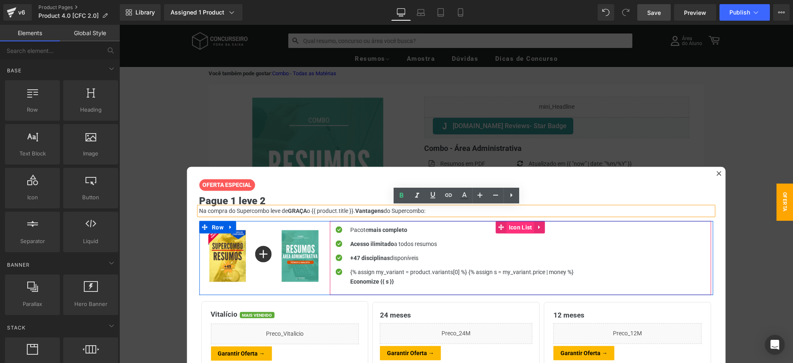
click at [515, 229] on span "Icon List" at bounding box center [521, 227] width 28 height 12
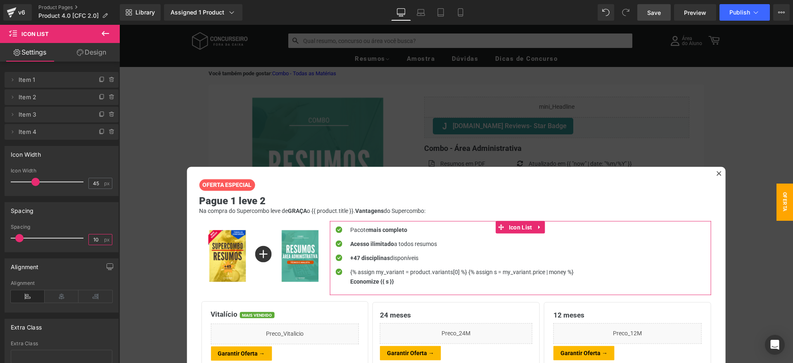
drag, startPoint x: 98, startPoint y: 238, endPoint x: 102, endPoint y: 233, distance: 6.7
click at [98, 238] on input "10" at bounding box center [96, 239] width 14 height 10
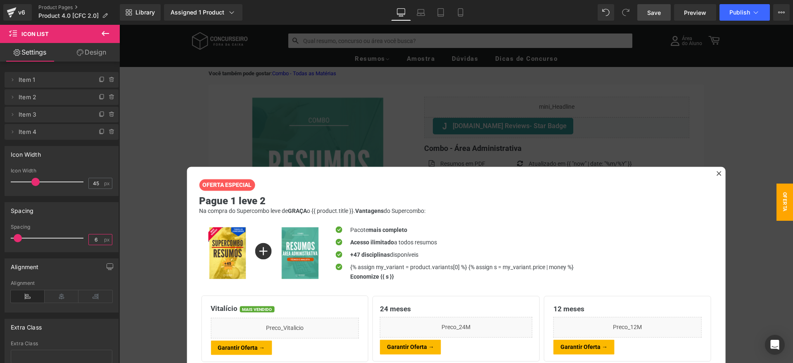
type input "5"
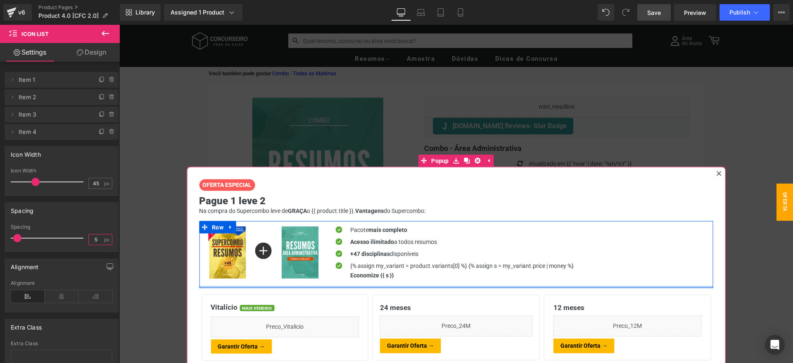
click at [286, 287] on div at bounding box center [456, 287] width 515 height 2
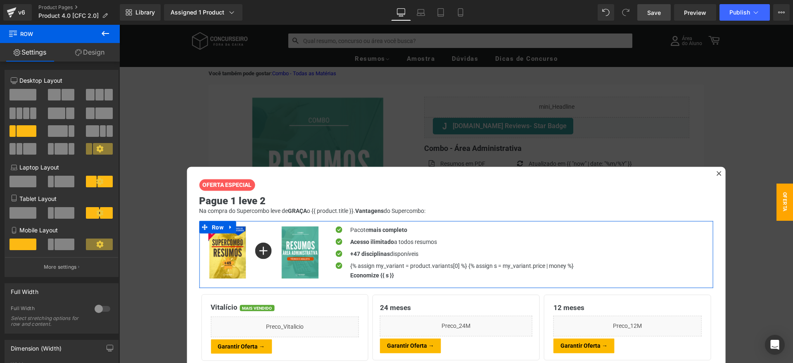
click at [90, 55] on link "Design" at bounding box center [90, 52] width 60 height 19
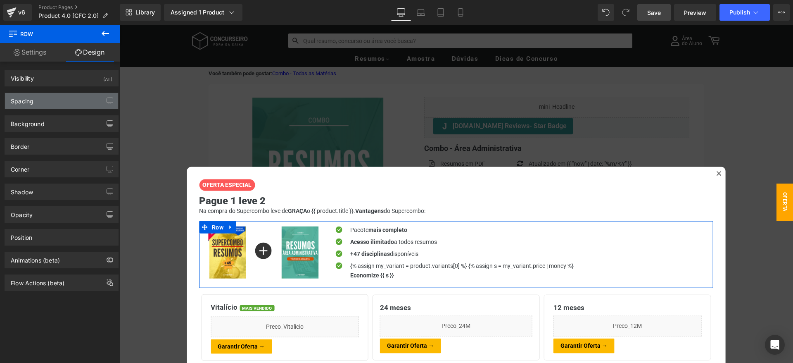
click at [49, 102] on div "Spacing" at bounding box center [61, 101] width 113 height 16
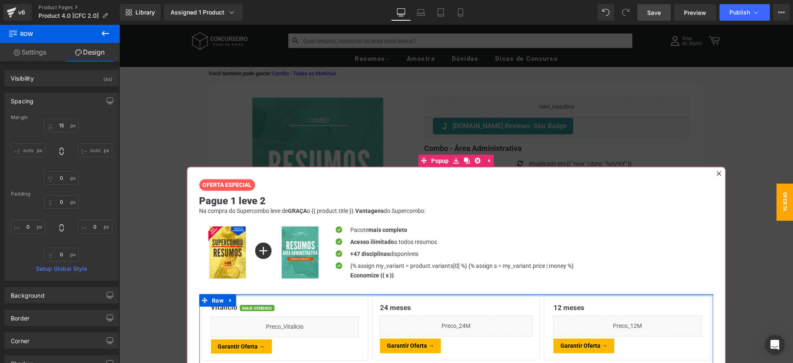
click at [263, 294] on div at bounding box center [456, 295] width 515 height 2
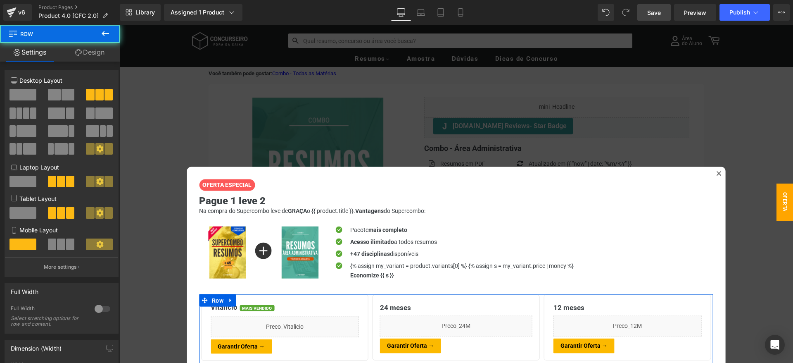
click at [93, 49] on link "Design" at bounding box center [90, 52] width 60 height 19
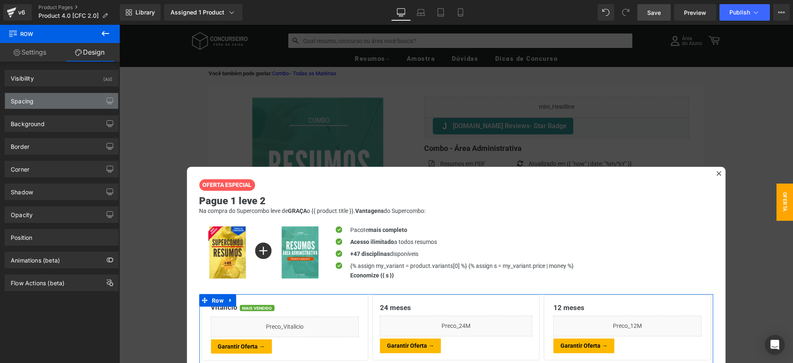
click at [60, 100] on div "Spacing" at bounding box center [61, 101] width 113 height 16
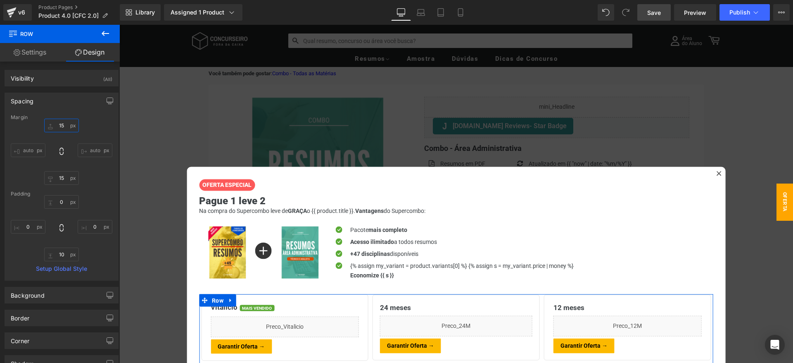
click at [63, 124] on input "15" at bounding box center [61, 126] width 35 height 14
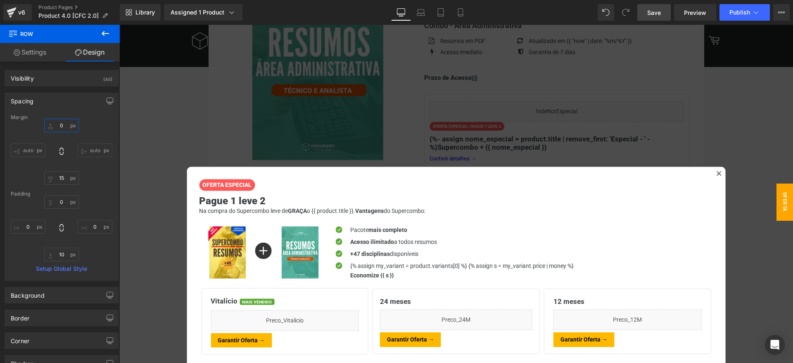
scroll to position [169, 0]
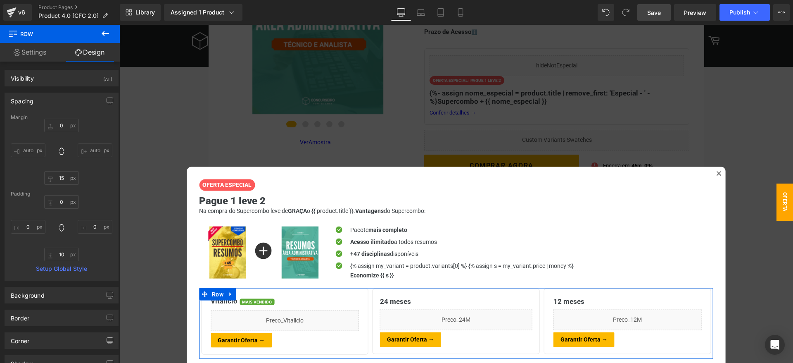
click at [76, 116] on div "Margin" at bounding box center [62, 117] width 102 height 6
click at [61, 177] on input "15" at bounding box center [61, 178] width 35 height 14
type input "0"
click at [65, 126] on input "text" at bounding box center [61, 126] width 35 height 14
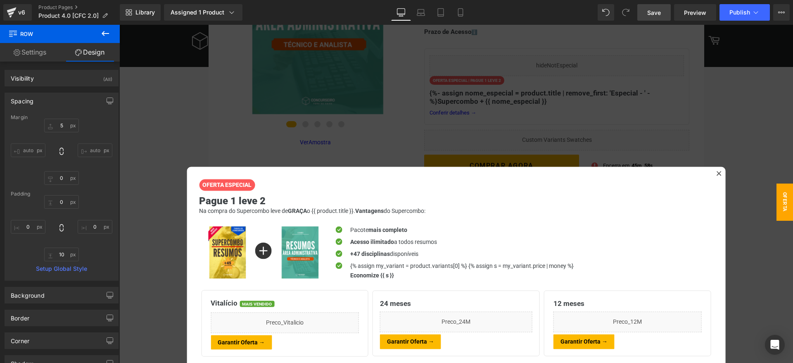
click at [646, 13] on link "Save" at bounding box center [654, 12] width 33 height 17
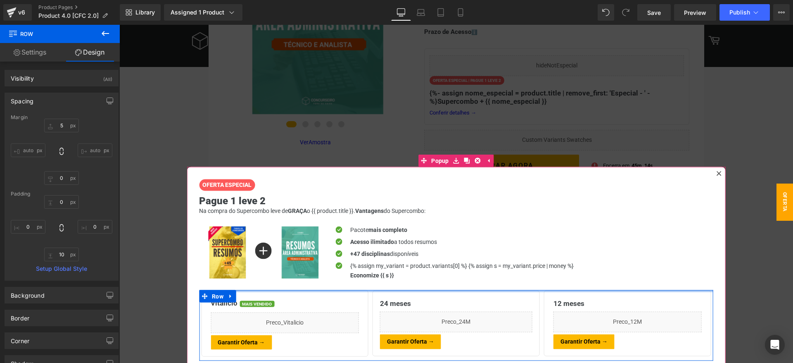
click at [372, 290] on div at bounding box center [456, 291] width 515 height 2
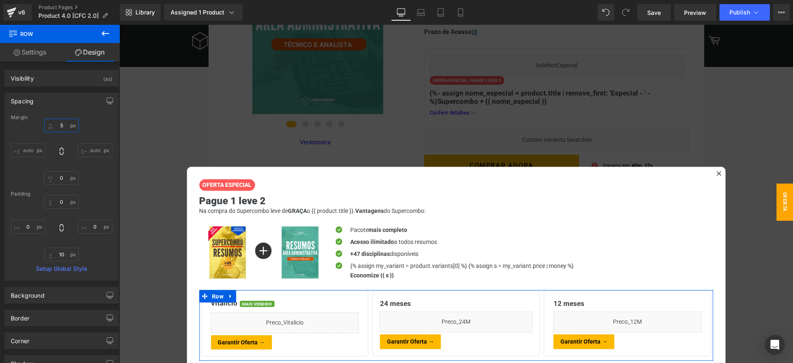
click at [63, 127] on input "5" at bounding box center [61, 126] width 35 height 14
drag, startPoint x: 64, startPoint y: 126, endPoint x: 59, endPoint y: 125, distance: 5.4
click at [59, 125] on input "5" at bounding box center [61, 126] width 35 height 14
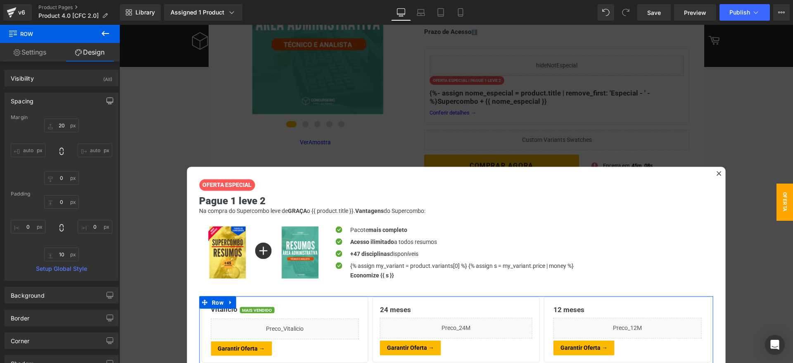
click at [109, 100] on icon "button" at bounding box center [110, 101] width 7 height 7
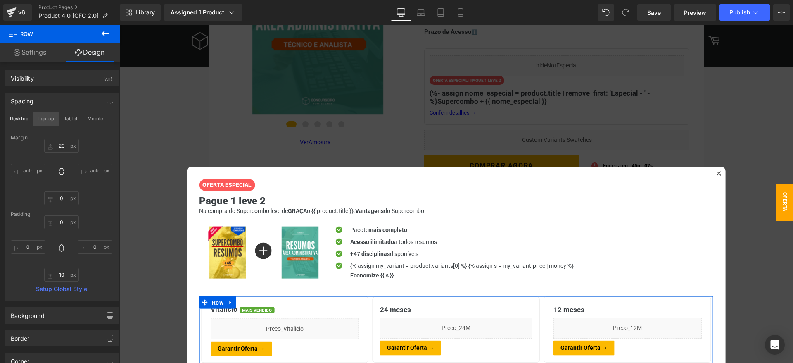
click at [51, 117] on button "Laptop" at bounding box center [46, 119] width 26 height 14
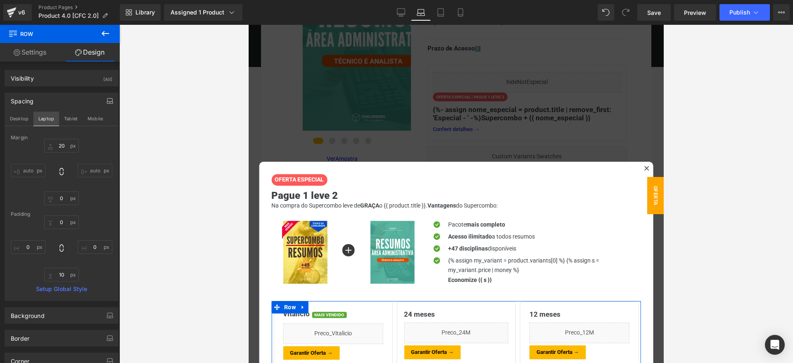
scroll to position [172, 0]
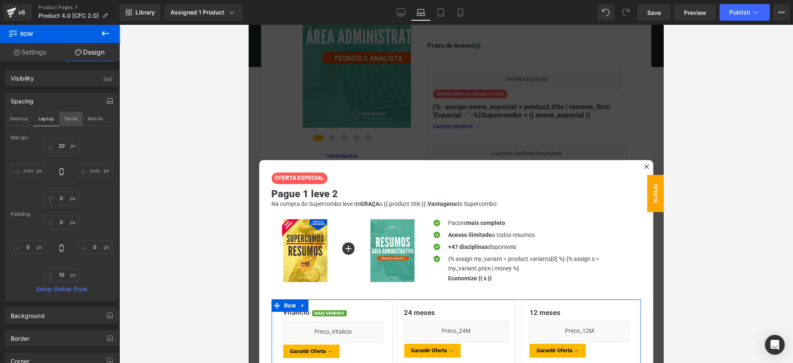
click at [74, 119] on button "Tablet" at bounding box center [71, 119] width 24 height 14
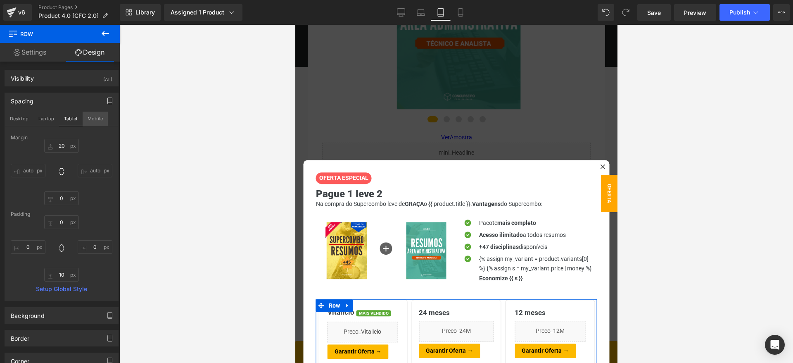
click at [99, 121] on button "Mobile" at bounding box center [95, 119] width 25 height 14
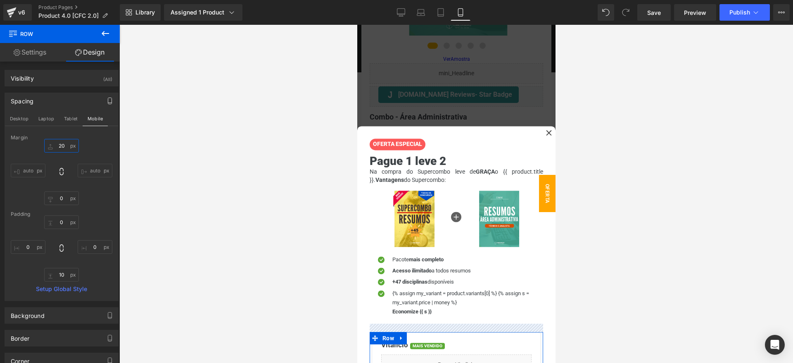
click at [68, 144] on input "20" at bounding box center [61, 146] width 35 height 14
drag, startPoint x: 66, startPoint y: 144, endPoint x: 60, endPoint y: 144, distance: 6.2
click at [60, 144] on input "20" at bounding box center [61, 146] width 35 height 14
type input "5"
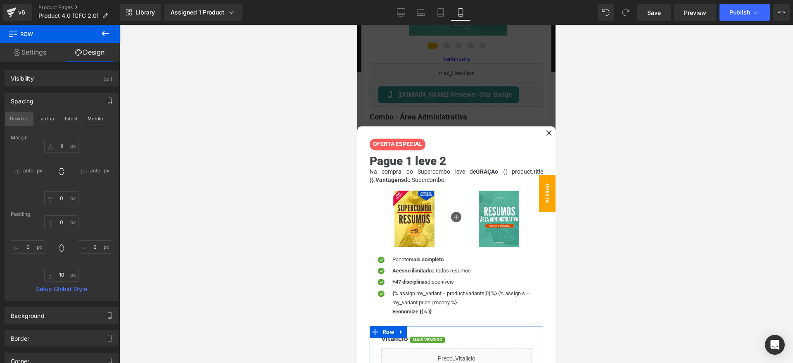
click at [24, 117] on button "Desktop" at bounding box center [19, 119] width 29 height 14
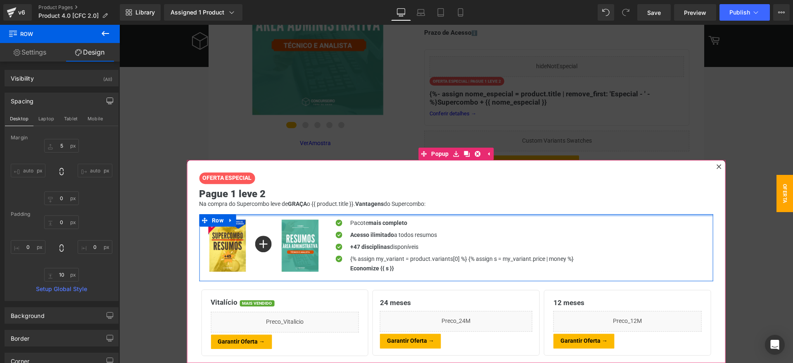
click at [282, 214] on div at bounding box center [456, 215] width 515 height 2
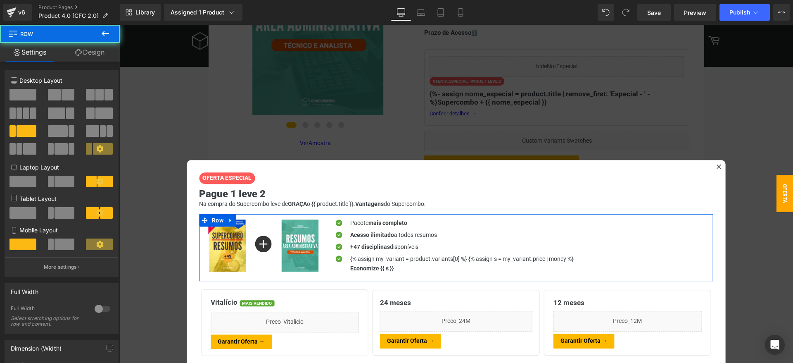
click at [93, 53] on link "Design" at bounding box center [90, 52] width 60 height 19
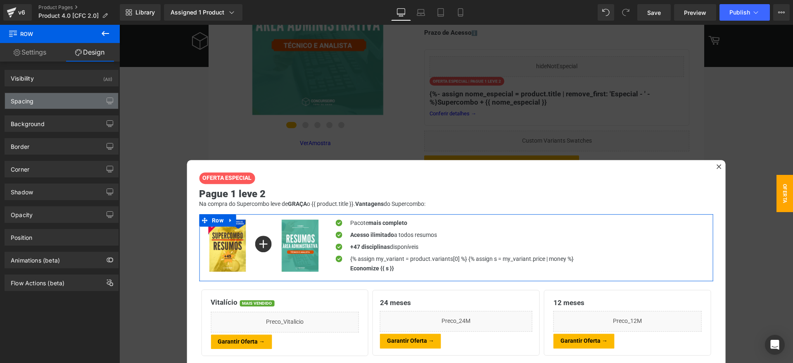
click at [62, 100] on div "Spacing" at bounding box center [61, 101] width 113 height 16
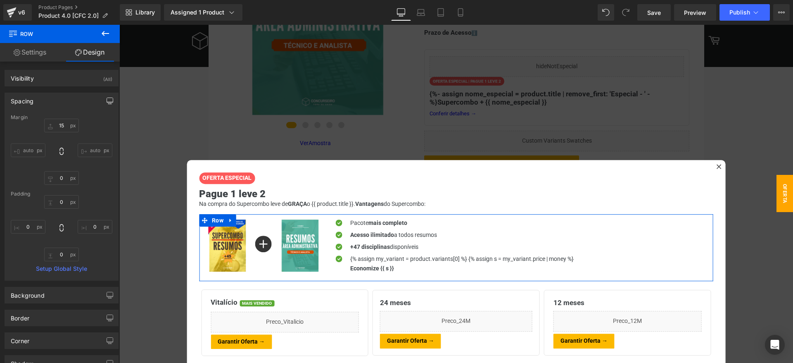
click at [107, 105] on button "button" at bounding box center [109, 101] width 13 height 16
click at [60, 148] on input "15" at bounding box center [61, 146] width 35 height 14
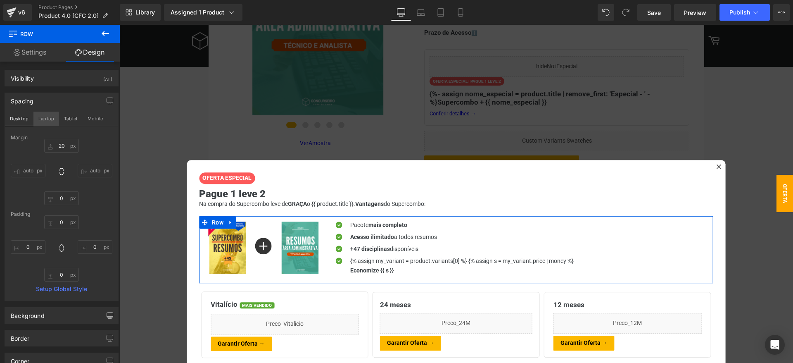
click at [48, 123] on button "Laptop" at bounding box center [46, 119] width 26 height 14
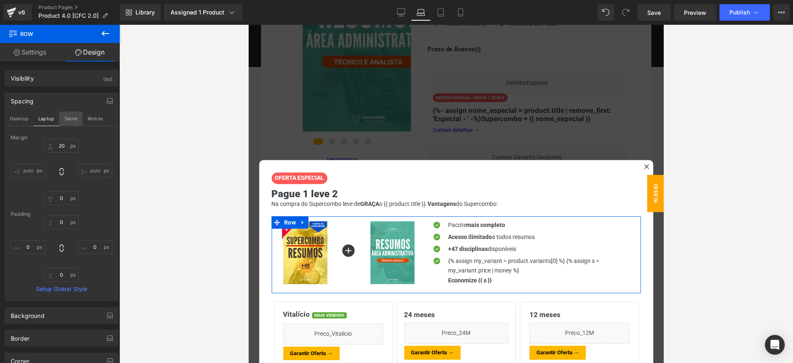
click at [70, 120] on button "Tablet" at bounding box center [71, 119] width 24 height 14
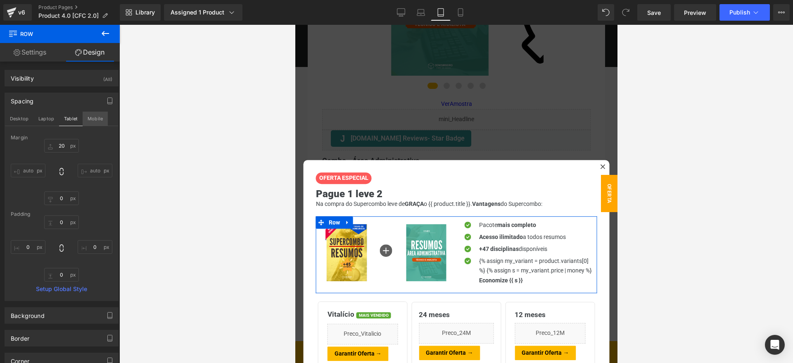
click at [93, 121] on button "Mobile" at bounding box center [95, 119] width 25 height 14
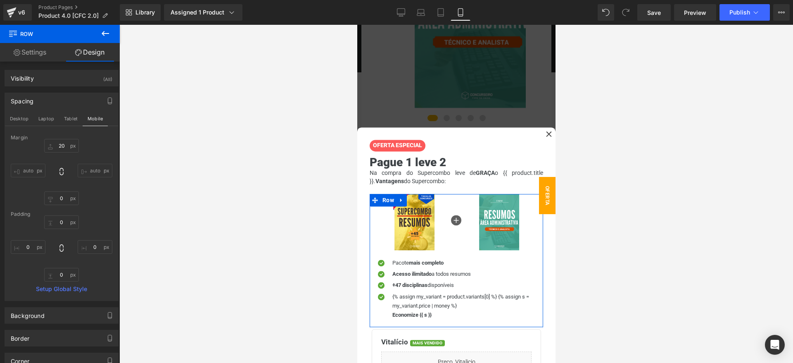
scroll to position [144, 0]
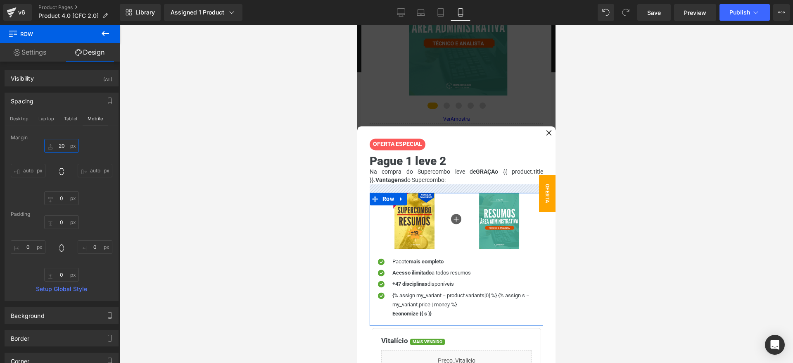
click at [65, 146] on input "20" at bounding box center [61, 146] width 35 height 14
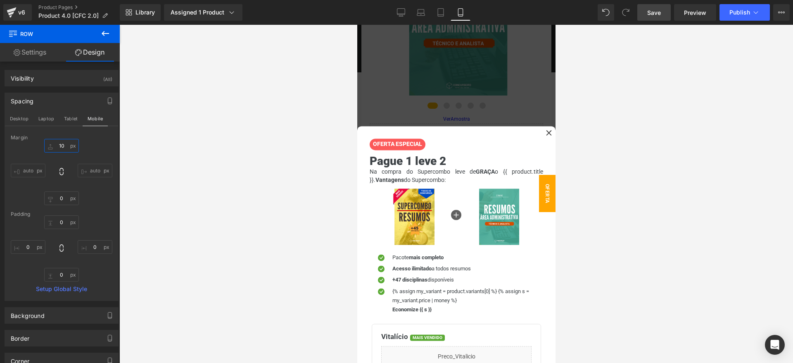
type input "10"
click at [654, 12] on span "Save" at bounding box center [655, 12] width 14 height 9
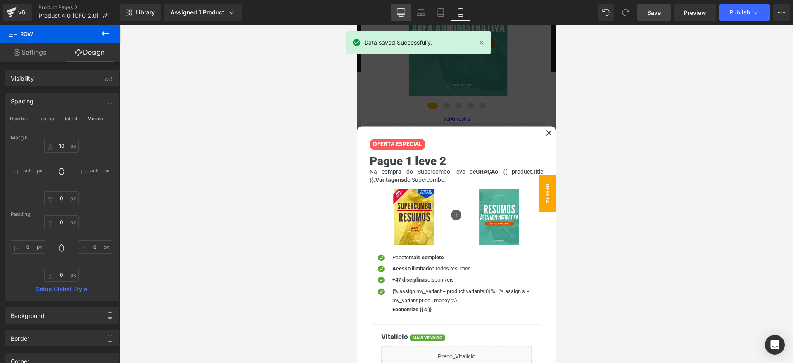
click at [403, 14] on icon at bounding box center [401, 12] width 8 height 8
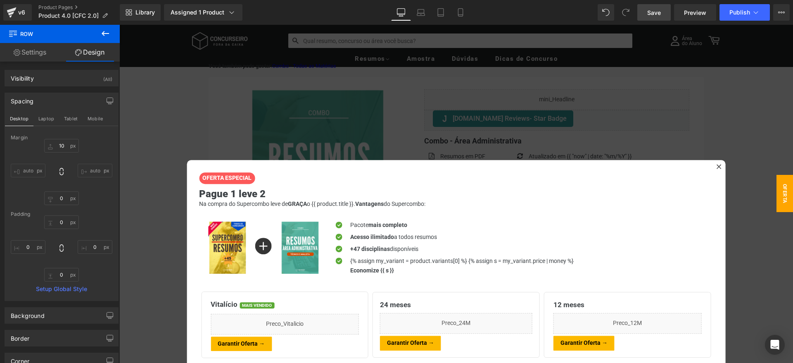
scroll to position [0, 0]
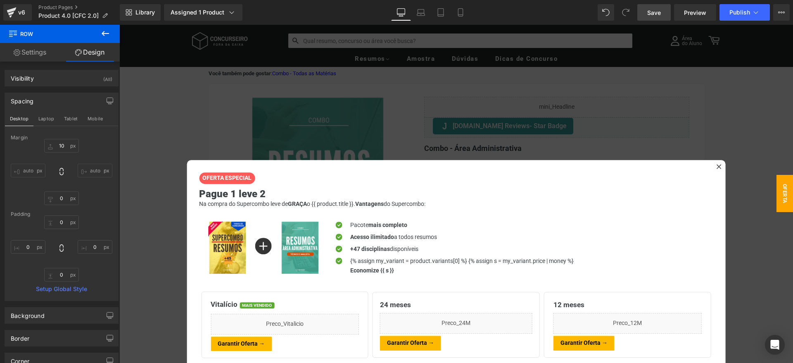
click at [195, 133] on div at bounding box center [456, 194] width 674 height 338
